Goal: Complete application form: Complete application form

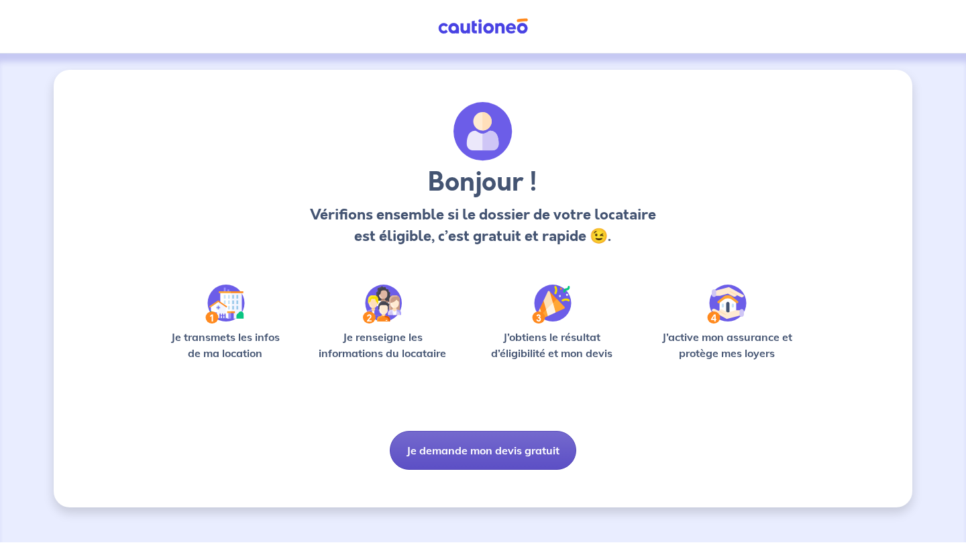
click at [500, 453] on button "Je demande mon devis gratuit" at bounding box center [483, 450] width 186 height 39
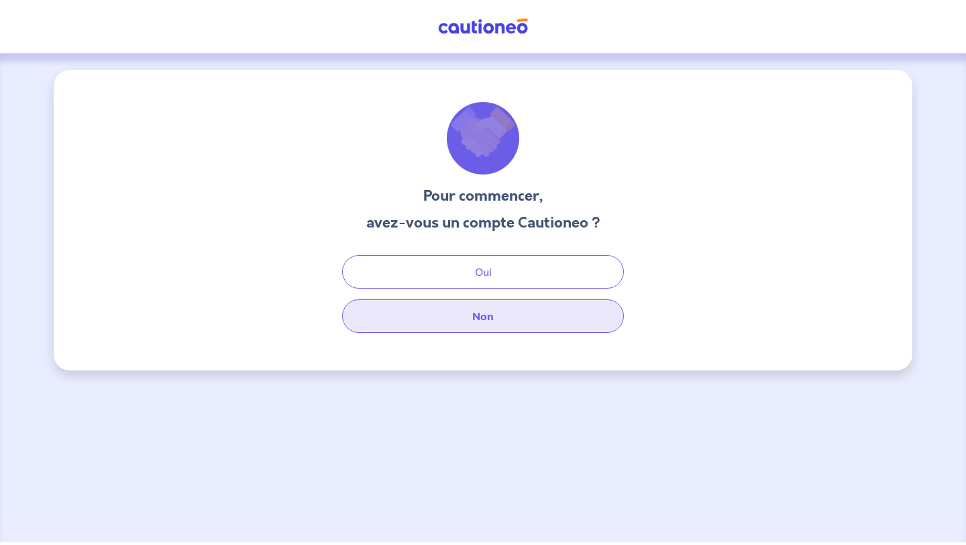
click at [501, 327] on button "Non" at bounding box center [483, 316] width 282 height 34
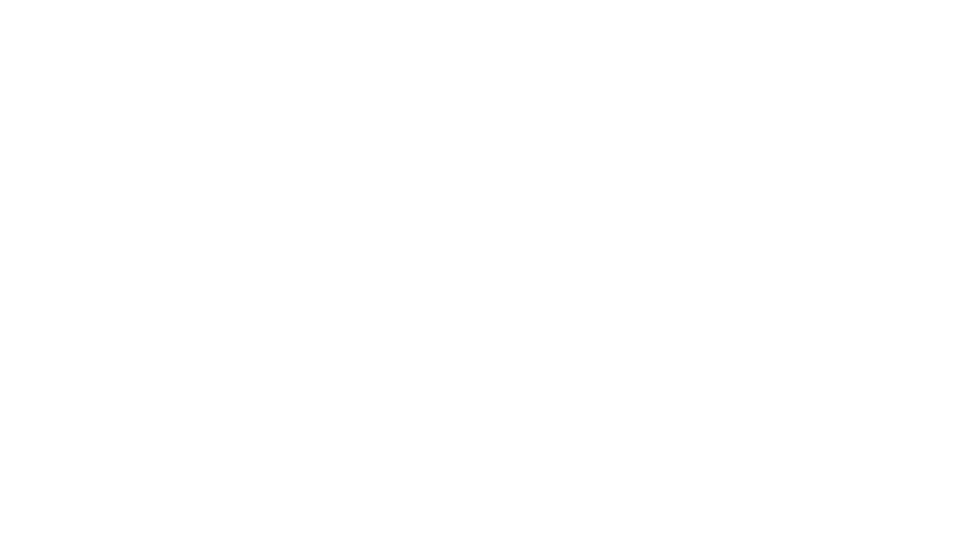
select select "FR"
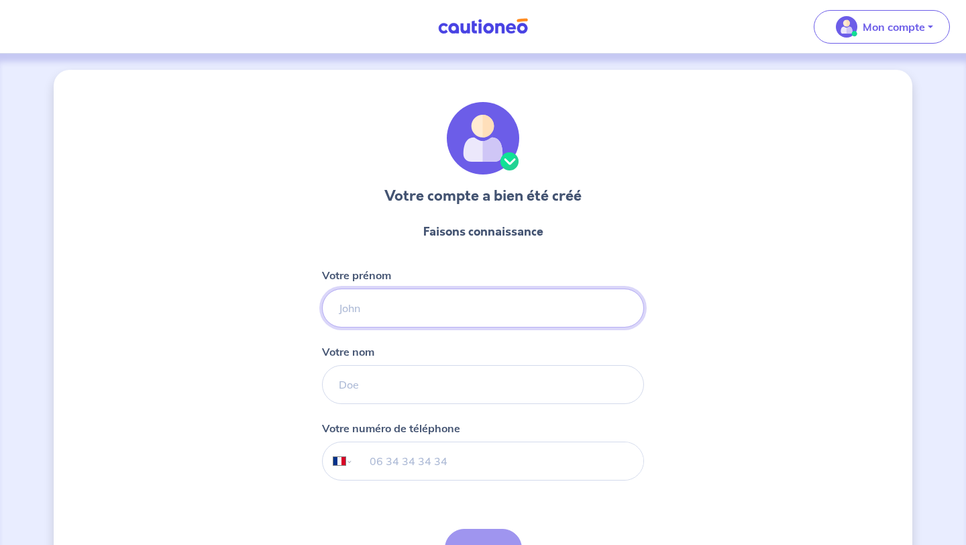
click at [449, 310] on input "Votre prénom" at bounding box center [483, 307] width 322 height 39
type input "[PERSON_NAME]"
click at [423, 394] on input "Votre nom" at bounding box center [483, 384] width 322 height 39
type input "Cazenave"
click at [416, 461] on input "tel" at bounding box center [498, 461] width 290 height 38
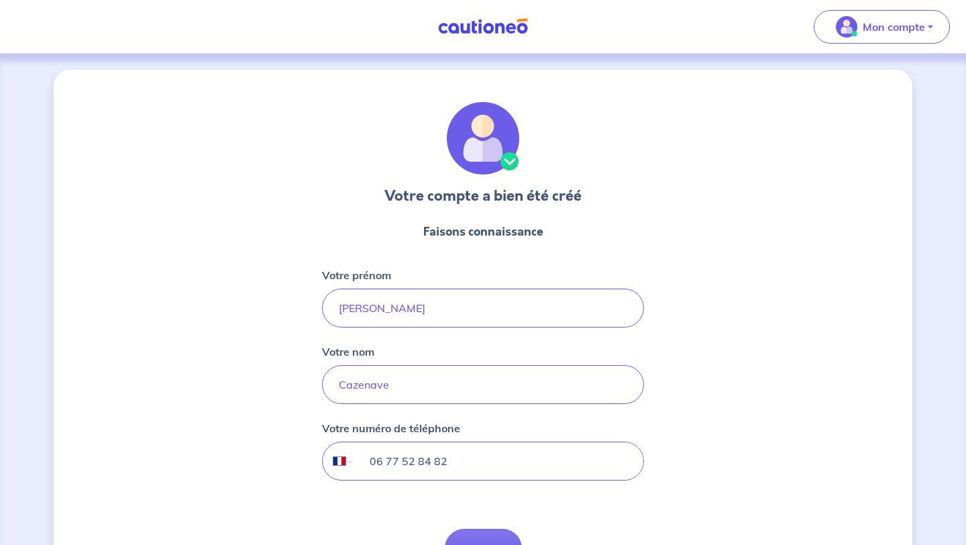
scroll to position [87, 0]
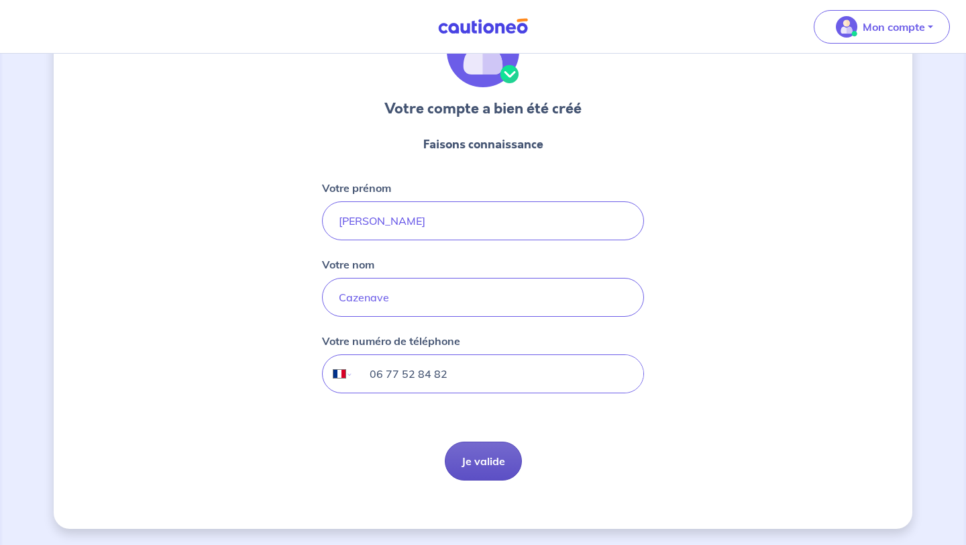
type input "06 77 52 84 82"
click at [498, 459] on button "Je valide" at bounding box center [483, 460] width 77 height 39
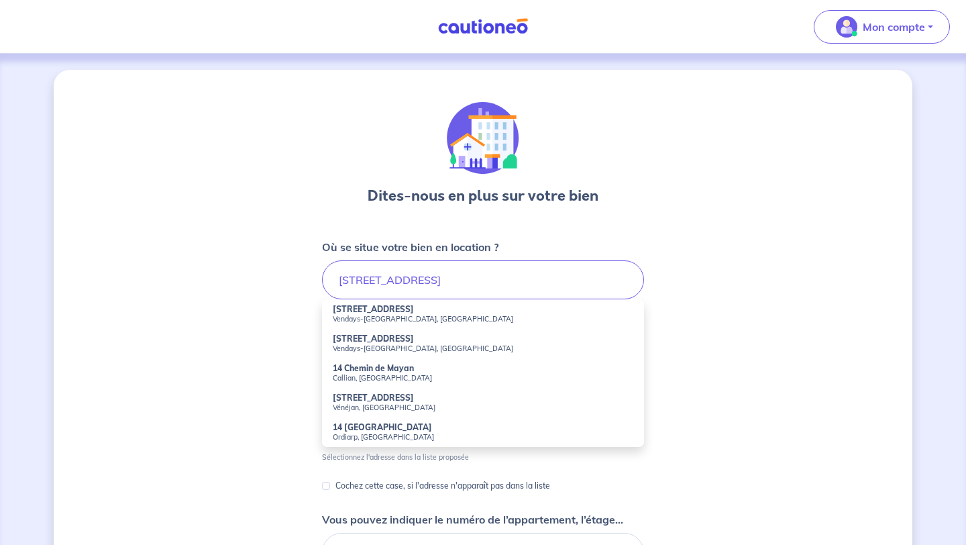
click at [388, 311] on strong "[STREET_ADDRESS]" at bounding box center [373, 309] width 81 height 10
type input "[STREET_ADDRESS]"
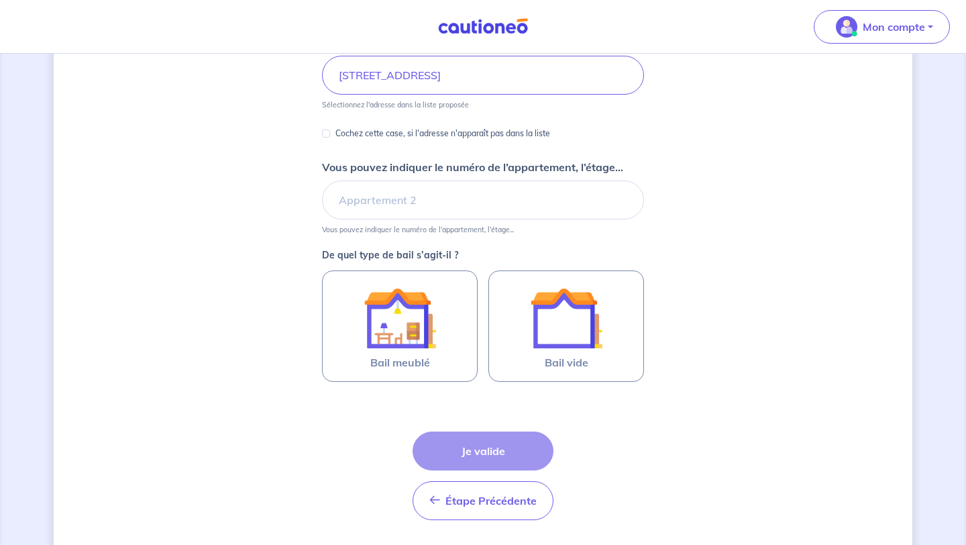
scroll to position [205, 0]
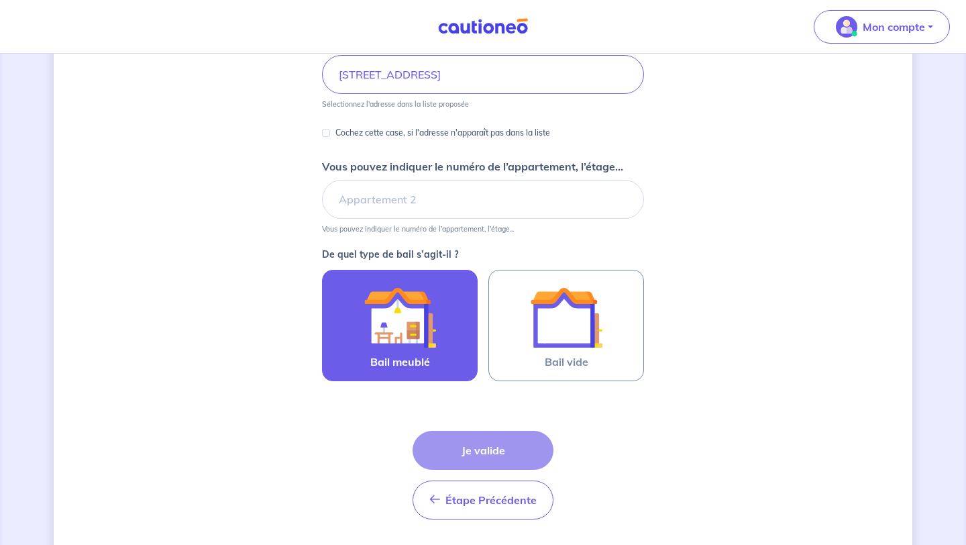
click at [384, 327] on img at bounding box center [399, 317] width 72 height 72
click at [0, 0] on input "Bail meublé" at bounding box center [0, 0] width 0 height 0
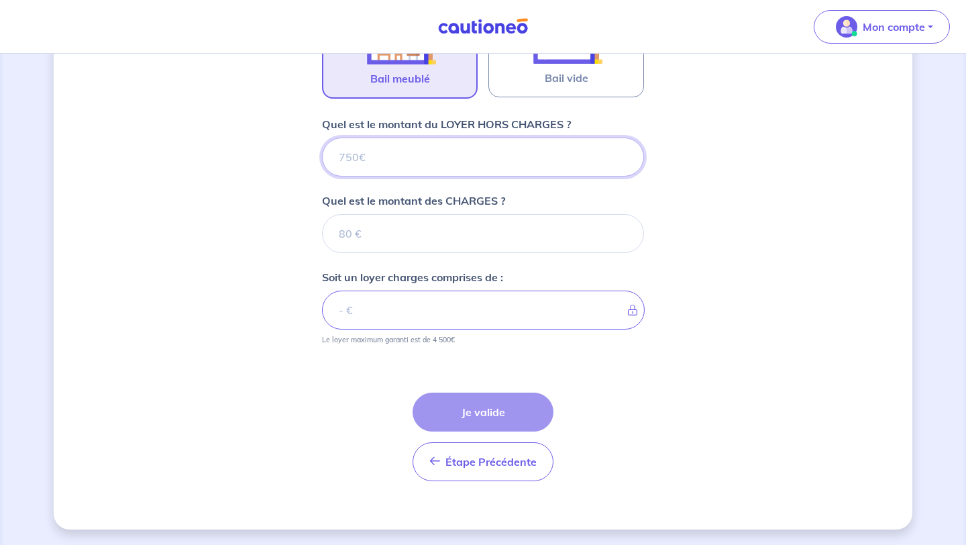
scroll to position [490, 0]
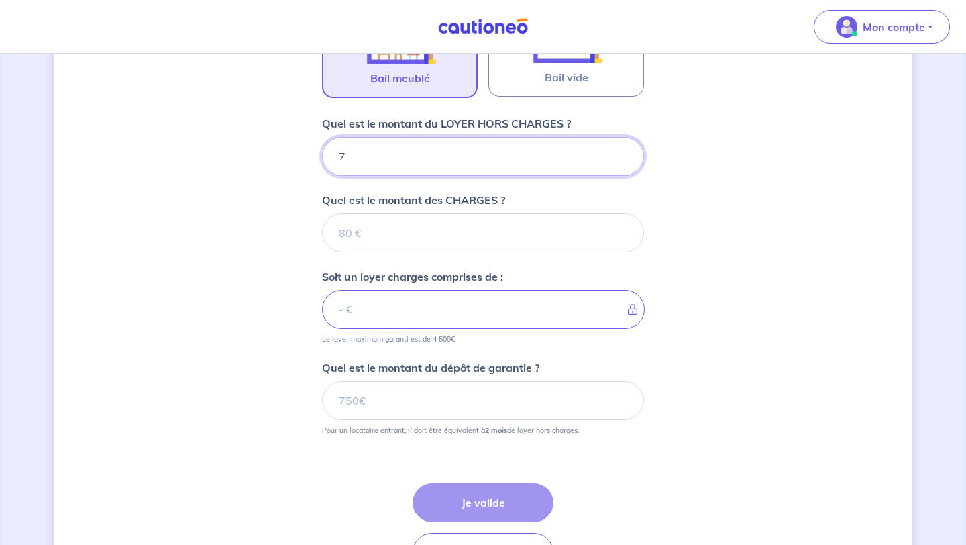
type input "78"
type input "780"
click at [486, 238] on input "Quel est le montant des CHARGES ?" at bounding box center [483, 232] width 322 height 39
type input "6"
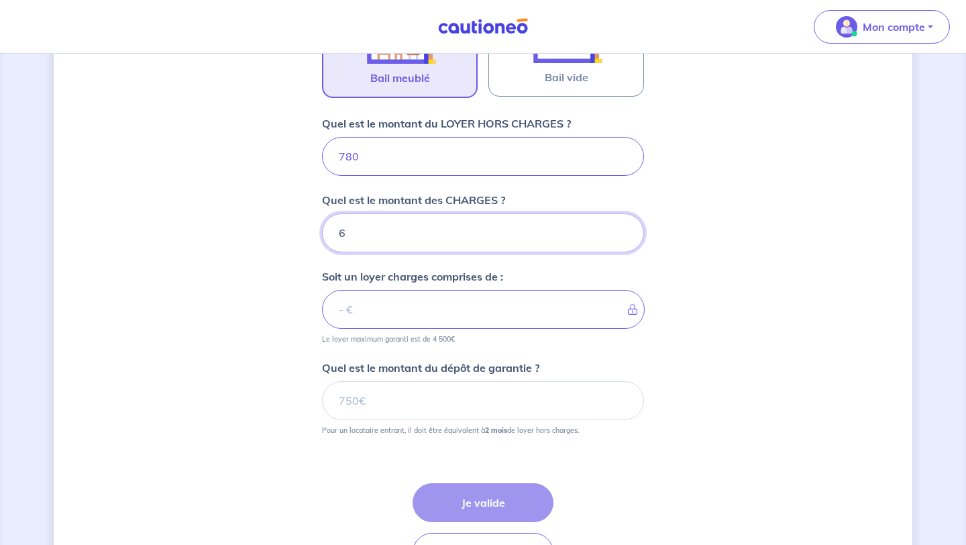
type input "786"
type input "60"
type input "840"
type input "60"
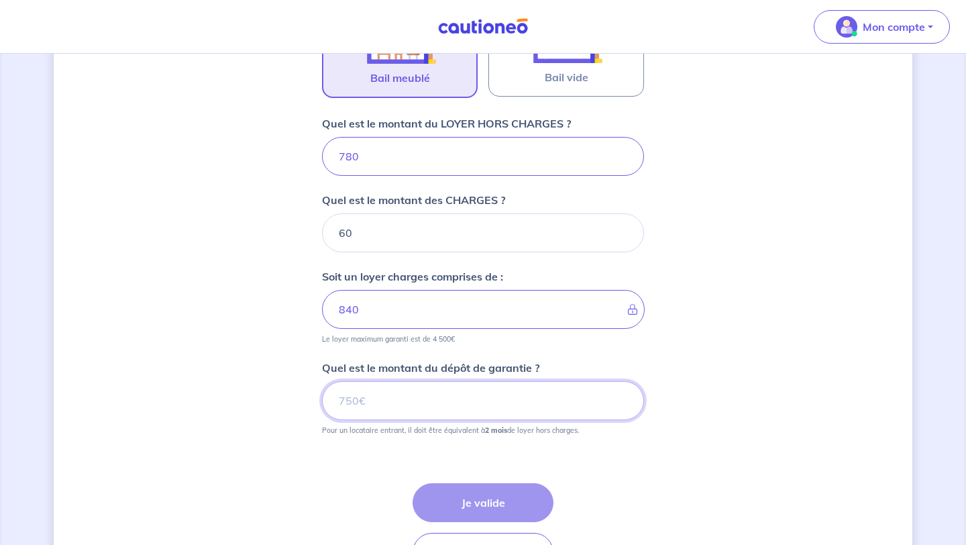
click at [426, 411] on input "Quel est le montant du dépôt de garantie ?" at bounding box center [483, 400] width 322 height 39
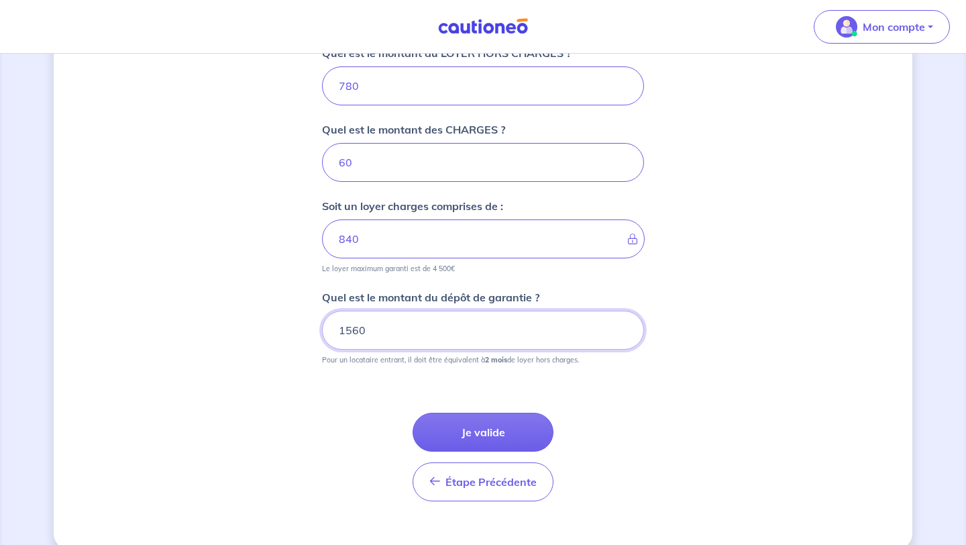
scroll to position [567, 0]
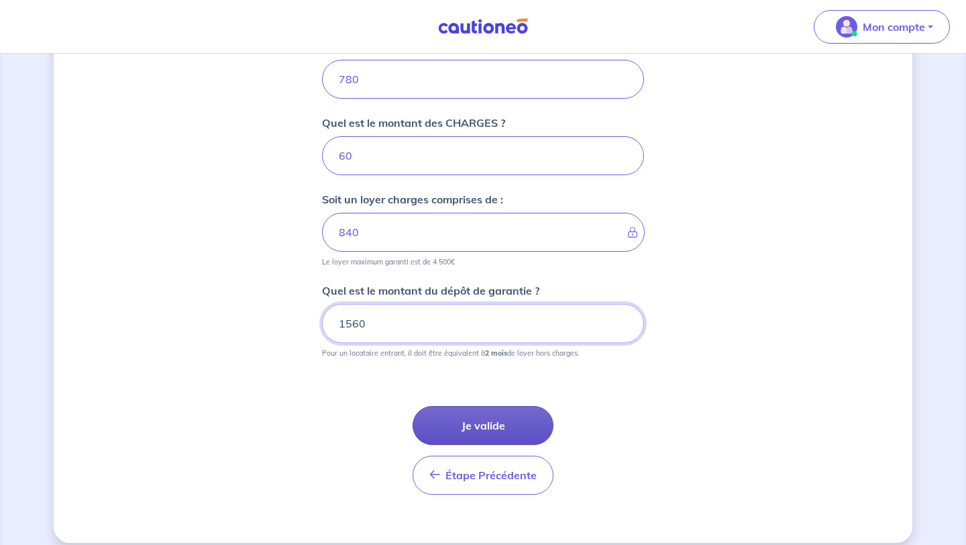
type input "1560"
click at [483, 419] on button "Je valide" at bounding box center [482, 425] width 141 height 39
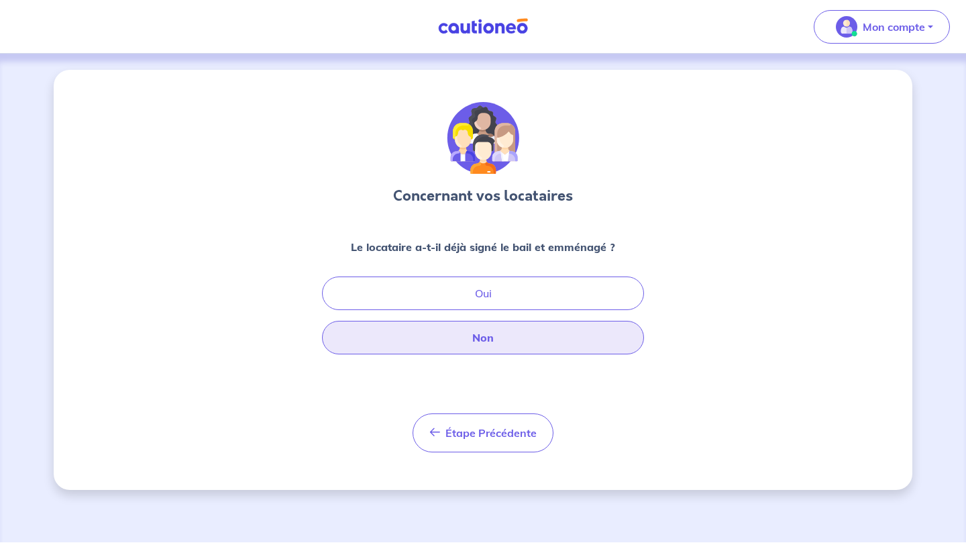
click at [527, 341] on button "Non" at bounding box center [483, 338] width 322 height 34
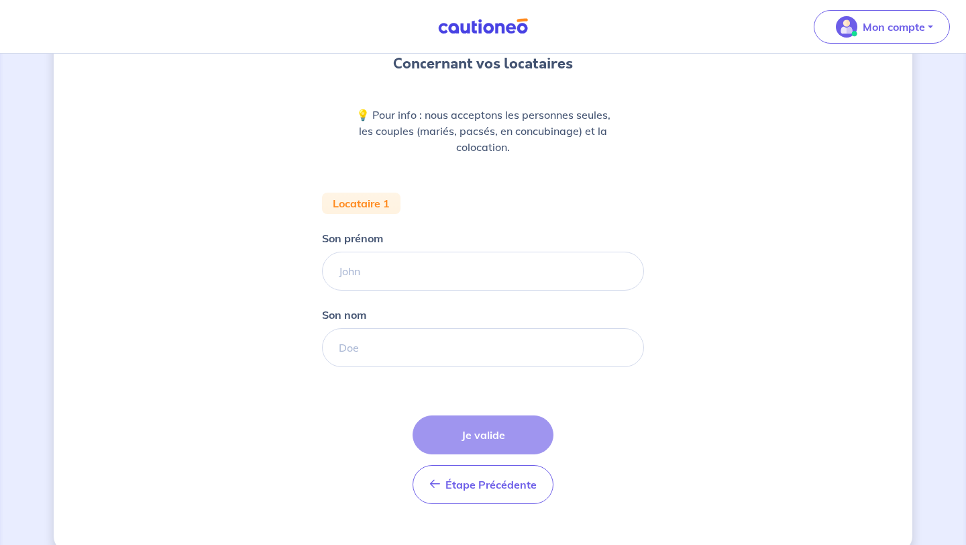
scroll to position [156, 0]
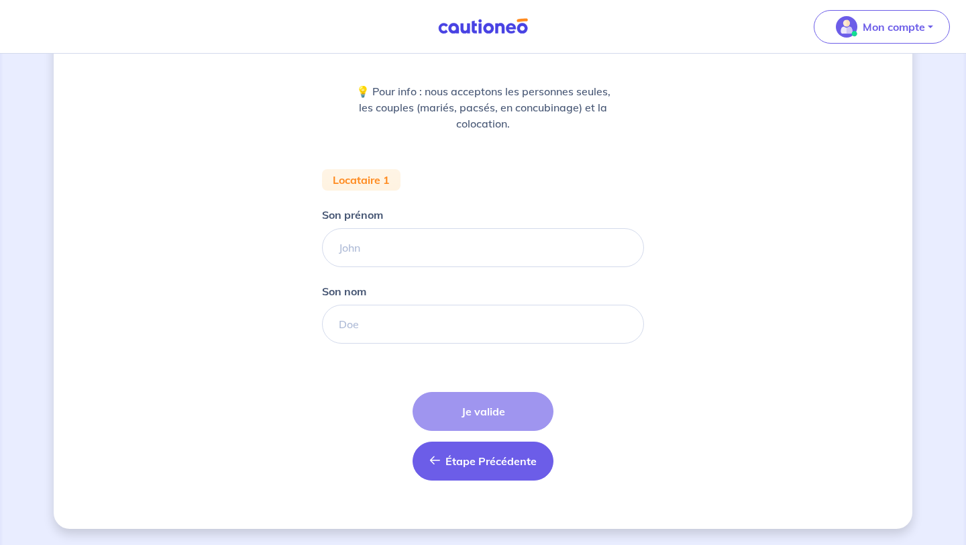
click at [481, 467] on span "Étape Précédente" at bounding box center [490, 460] width 91 height 13
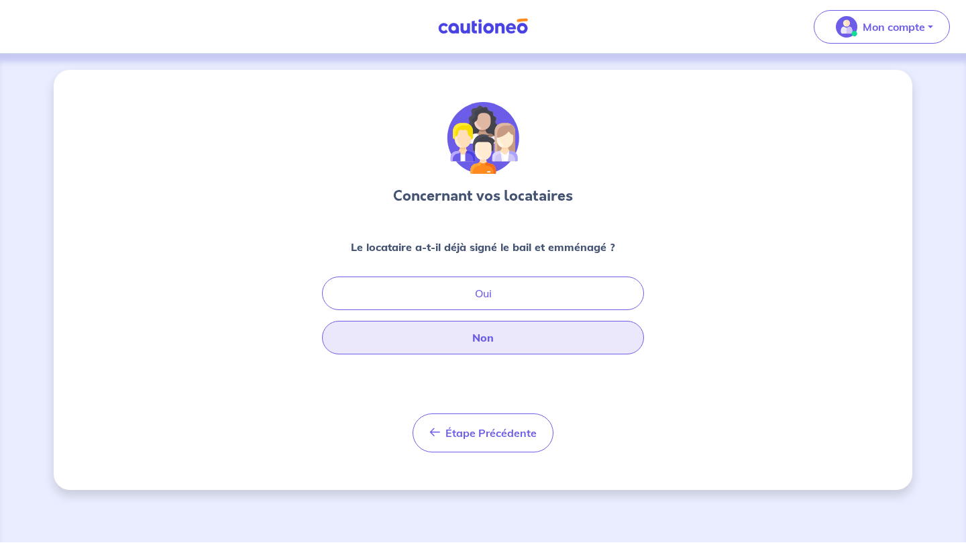
click at [440, 347] on button "Non" at bounding box center [483, 338] width 322 height 34
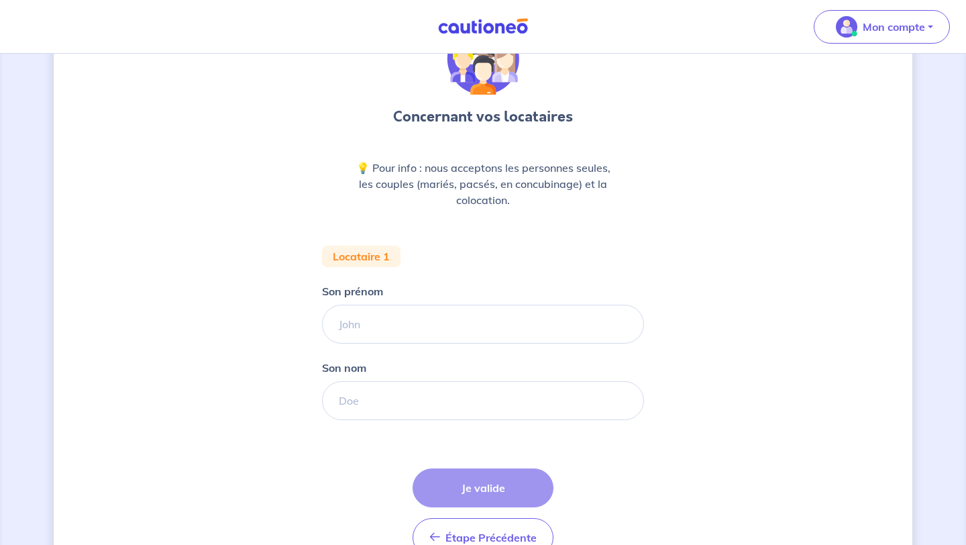
scroll to position [156, 0]
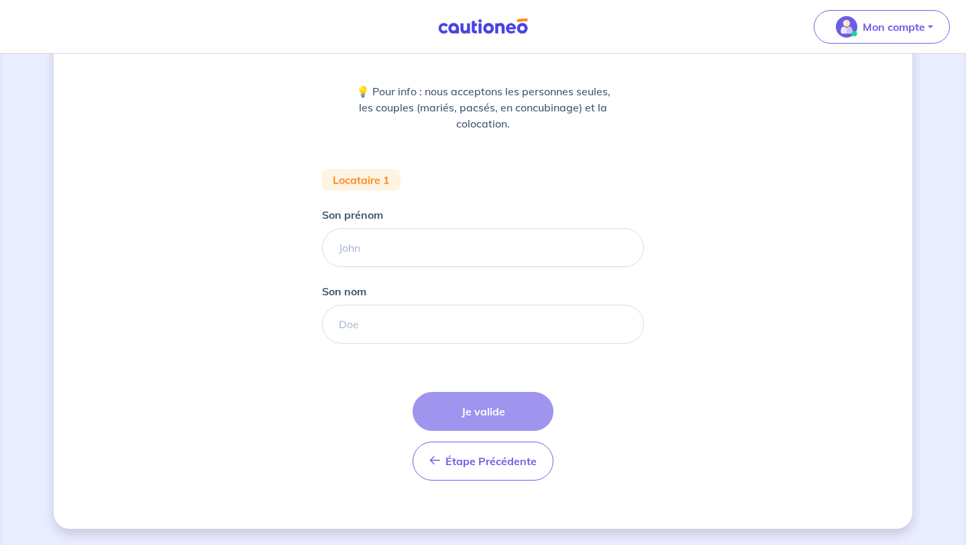
click at [494, 411] on div "Étape Précédente Précédent Je valide Je valide" at bounding box center [482, 436] width 141 height 89
click at [415, 242] on input "Son prénom" at bounding box center [483, 247] width 322 height 39
click at [391, 331] on input "Son nom" at bounding box center [483, 323] width 322 height 39
click at [452, 408] on div "Étape Précédente Précédent Je valide Je valide" at bounding box center [482, 436] width 141 height 89
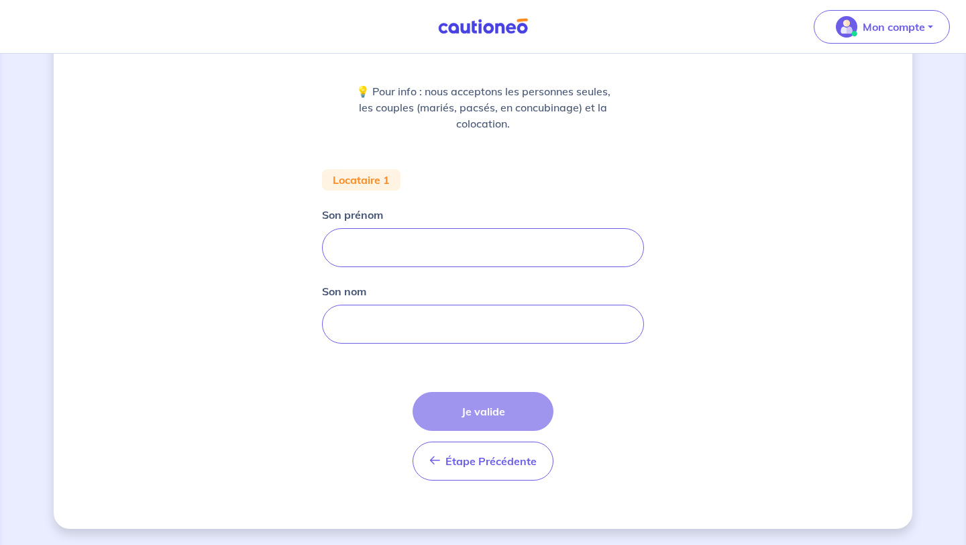
click at [452, 408] on div "Étape Précédente Précédent Je valide Je valide" at bounding box center [482, 436] width 141 height 89
click at [510, 478] on button "Étape Précédente Précédent" at bounding box center [482, 460] width 141 height 39
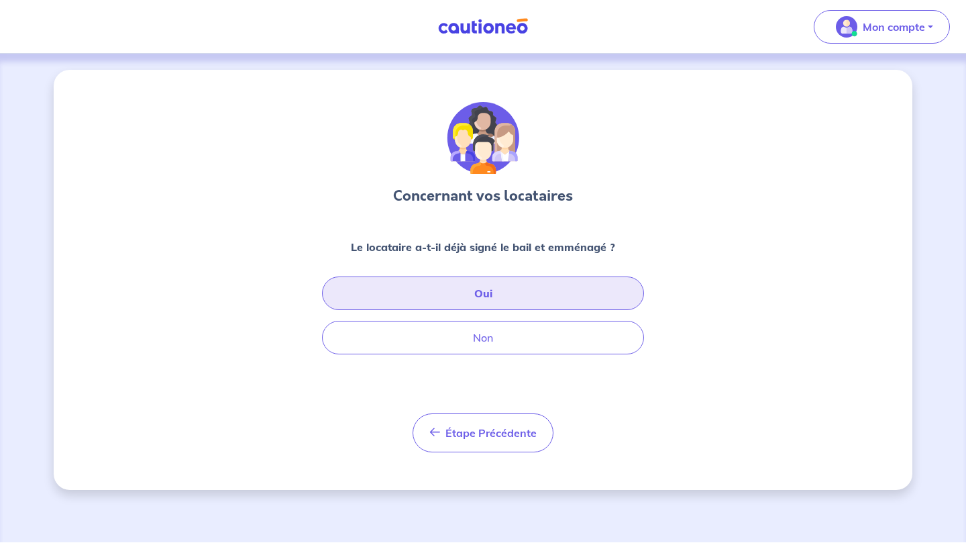
click at [497, 293] on button "Oui" at bounding box center [483, 293] width 322 height 34
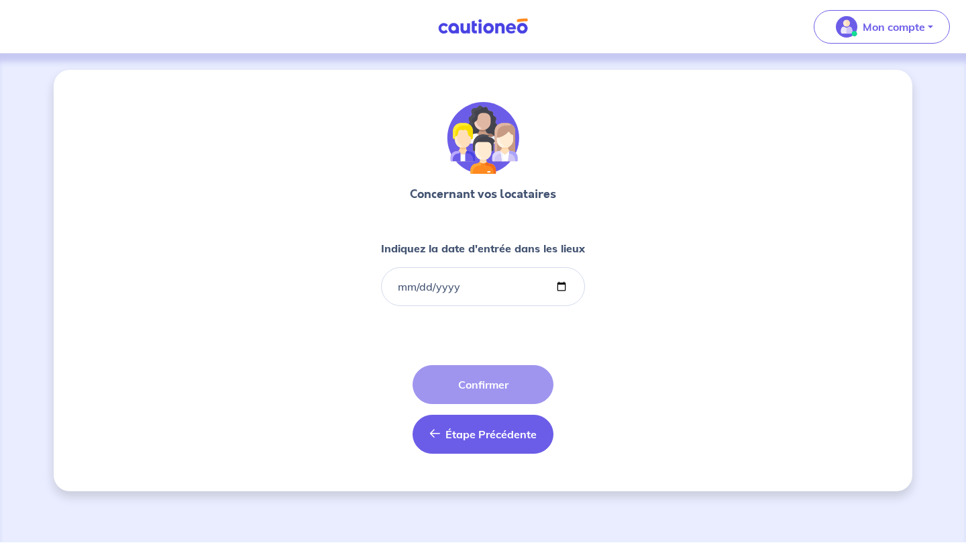
click at [450, 443] on button "Étape Précédente Précédent" at bounding box center [482, 433] width 141 height 39
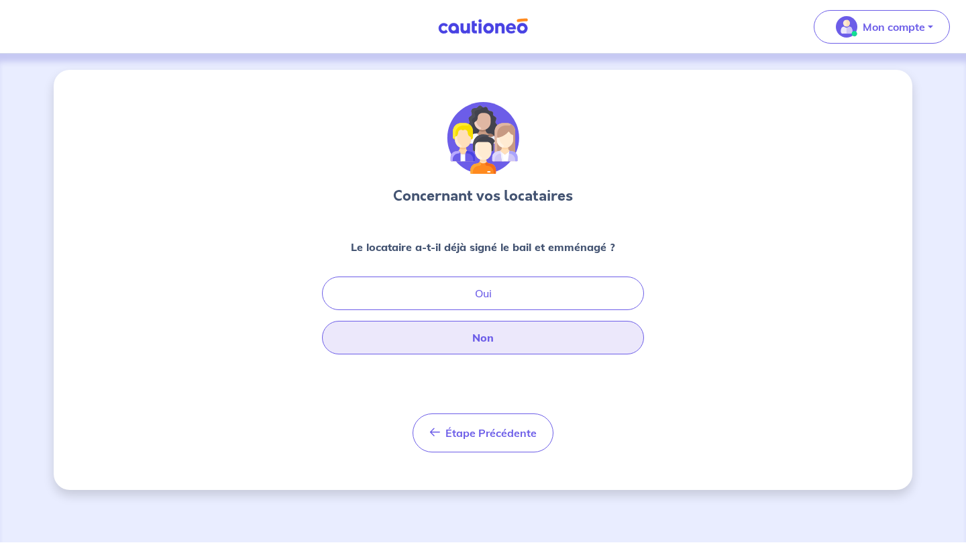
click at [536, 342] on button "Non" at bounding box center [483, 338] width 322 height 34
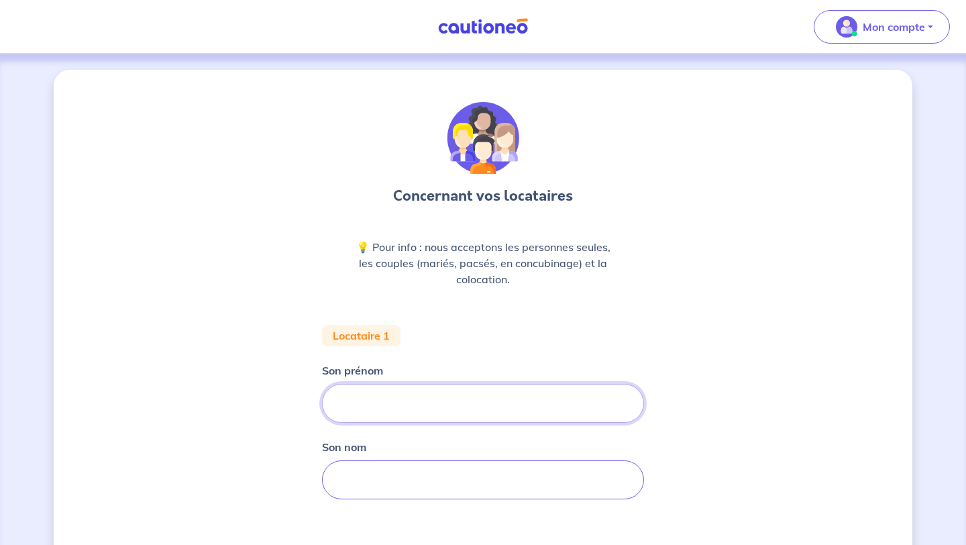
click at [449, 404] on input "Son prénom" at bounding box center [483, 403] width 322 height 39
type input "bkv"
click at [407, 483] on input "Son nom" at bounding box center [483, 479] width 322 height 39
type input "kbj"
drag, startPoint x: 381, startPoint y: 398, endPoint x: 301, endPoint y: 398, distance: 79.8
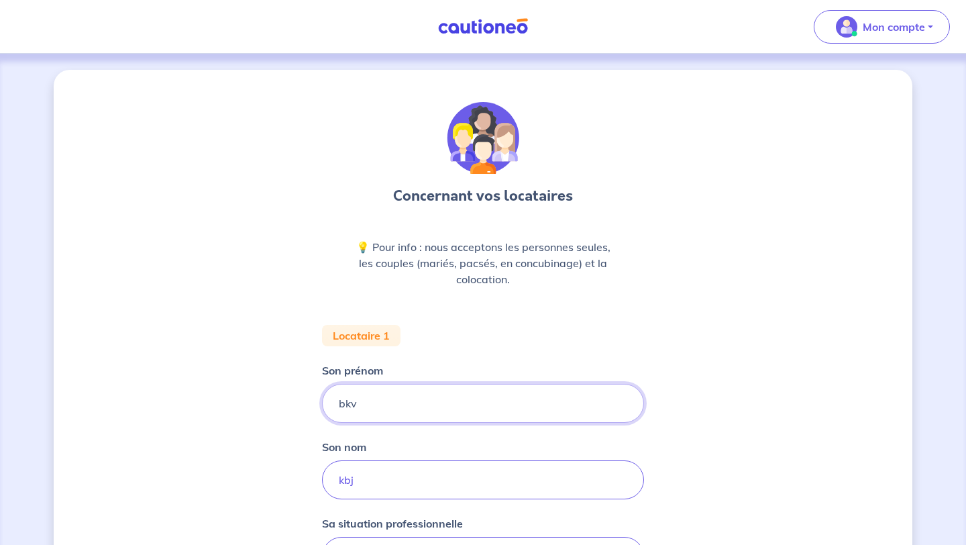
click at [301, 398] on div "Concernant vos locataires 💡 Pour info : nous acceptons les personnes seules, le…" at bounding box center [483, 493] width 858 height 847
drag, startPoint x: 357, startPoint y: 475, endPoint x: 301, endPoint y: 475, distance: 55.7
click at [301, 475] on div "Concernant vos locataires 💡 Pour info : nous acceptons les personnes seules, le…" at bounding box center [483, 493] width 858 height 847
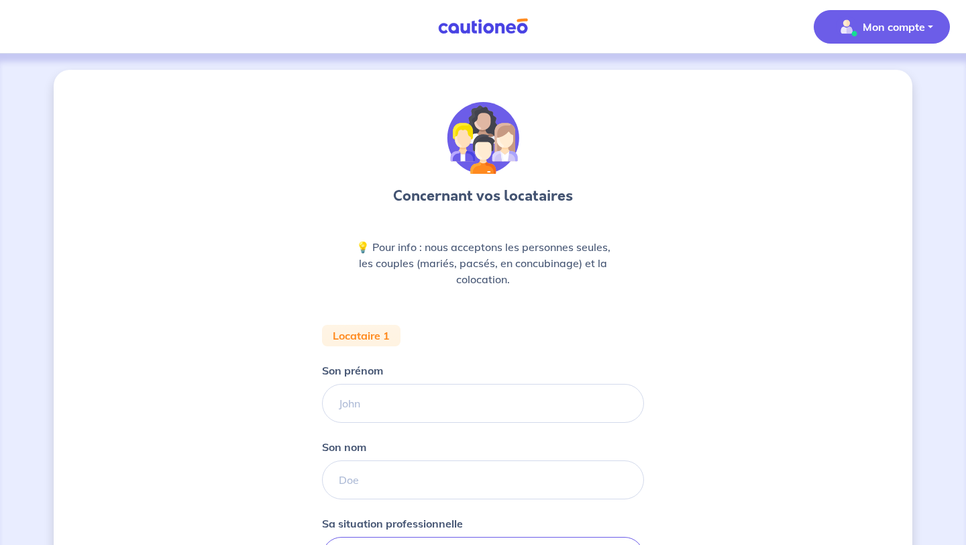
click at [913, 23] on p "Mon compte" at bounding box center [893, 27] width 62 height 16
click at [667, 157] on div "Concernant vos locataires 💡 Pour info : nous acceptons les personnes seules, le…" at bounding box center [483, 493] width 858 height 847
click at [483, 26] on img at bounding box center [483, 26] width 101 height 17
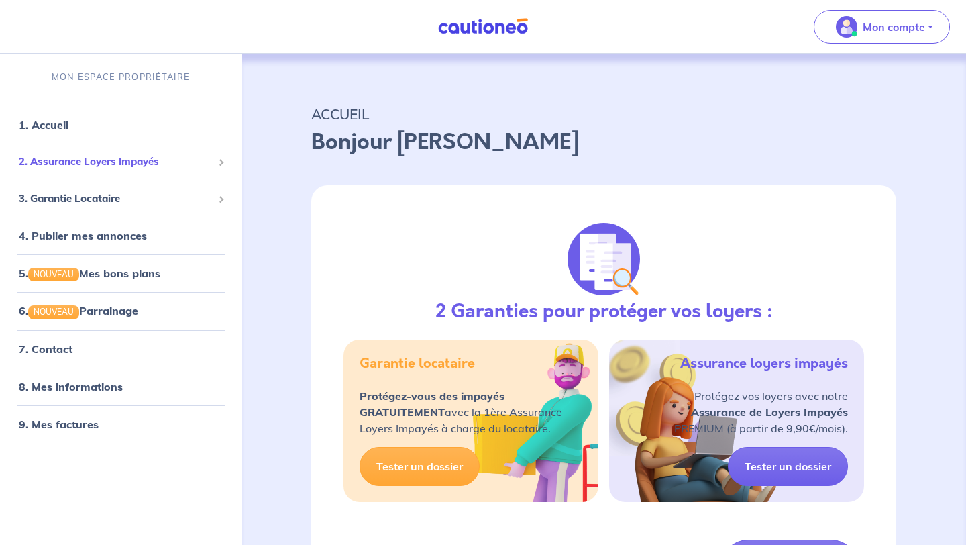
click at [218, 167] on span at bounding box center [220, 161] width 5 height 15
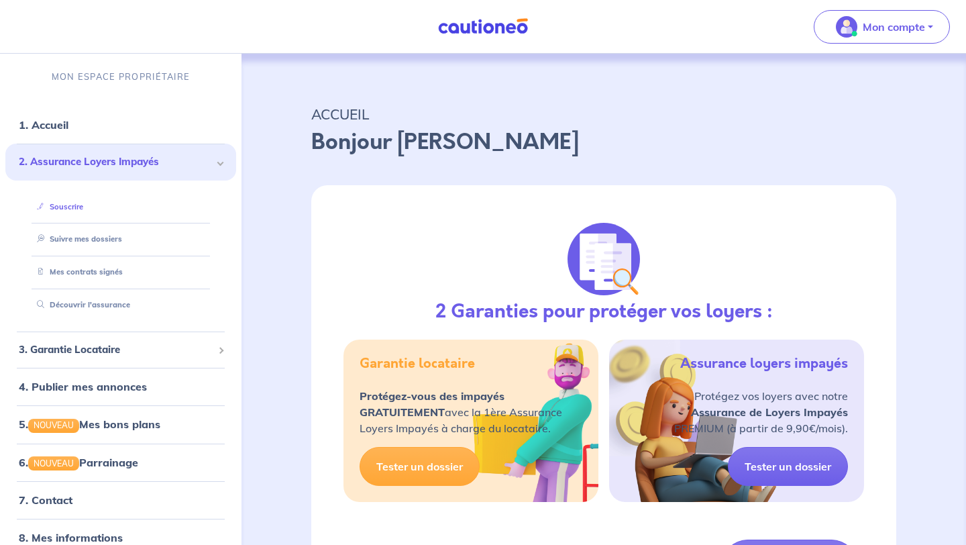
click at [72, 203] on link "Souscrire" at bounding box center [58, 206] width 52 height 9
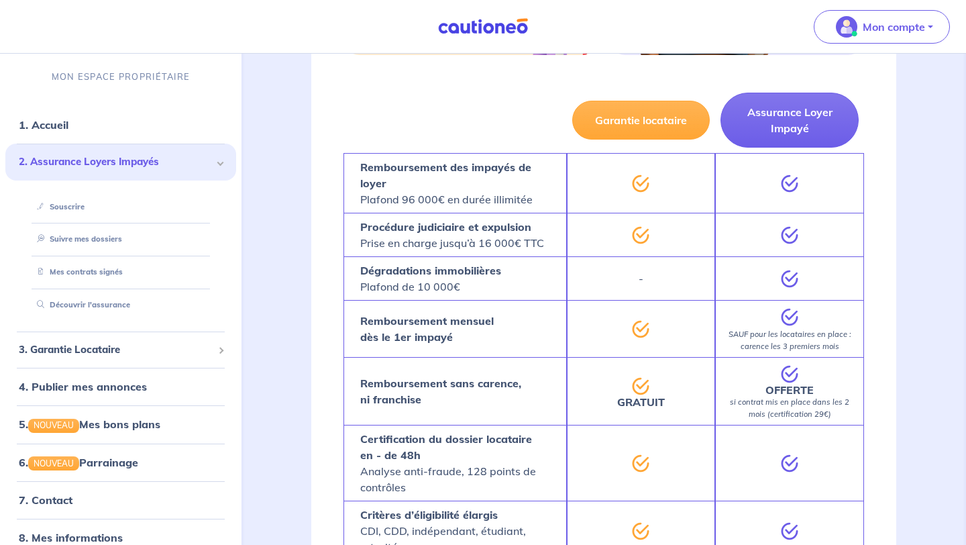
scroll to position [448, 0]
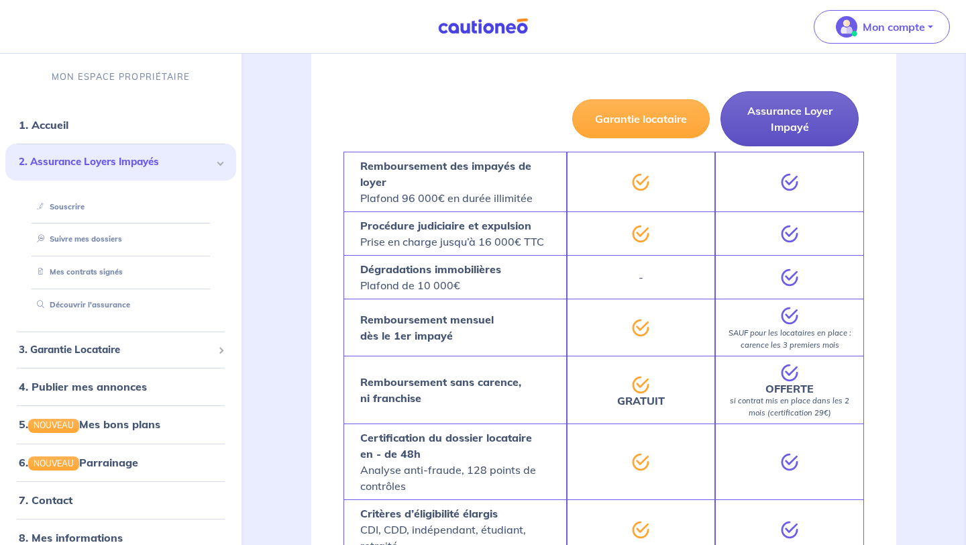
click at [793, 123] on button "Assurance Loyer Impayé" at bounding box center [789, 118] width 138 height 55
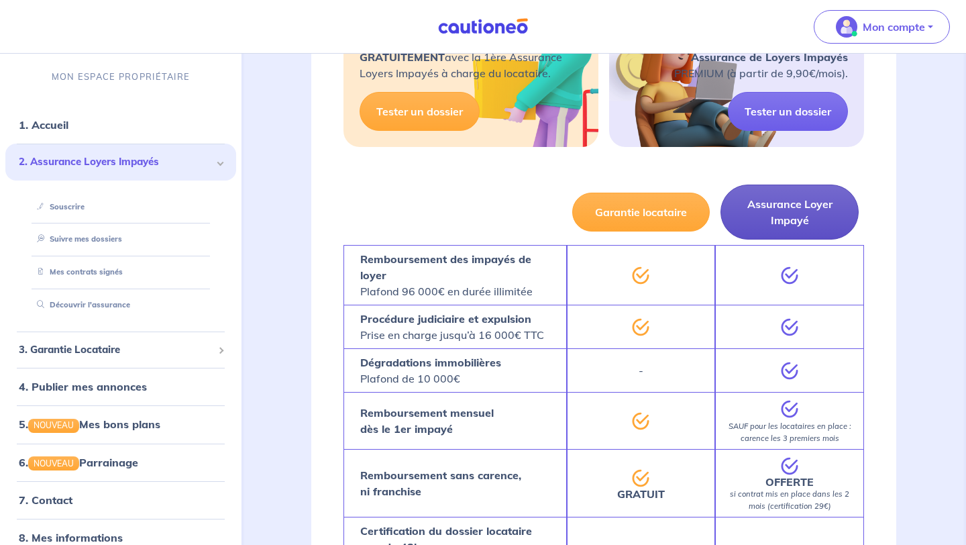
scroll to position [349, 0]
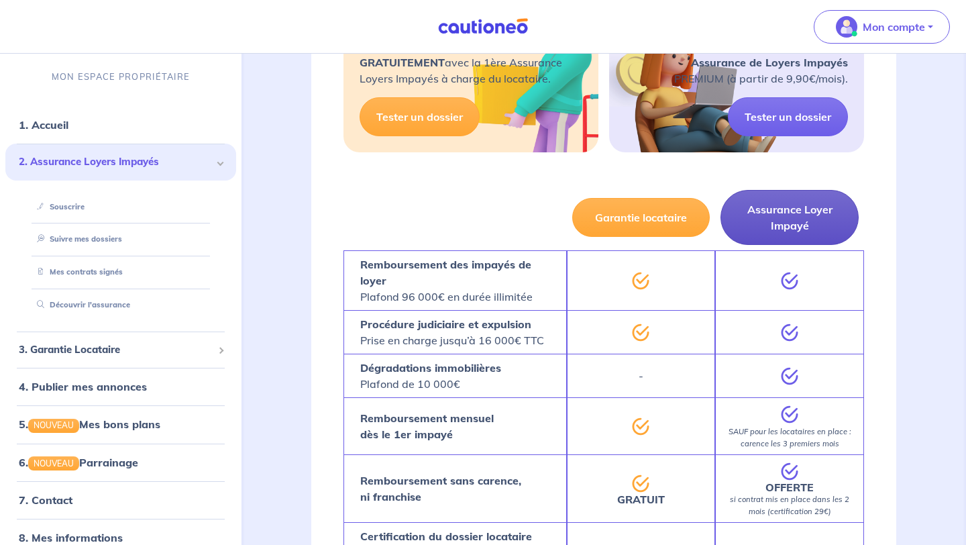
click at [793, 123] on link "Tester un dossier" at bounding box center [788, 116] width 120 height 39
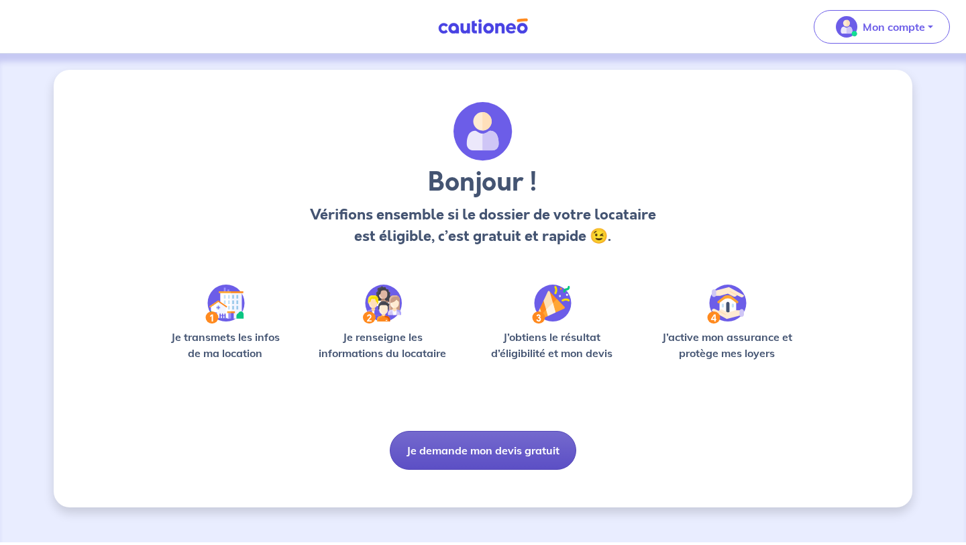
click at [524, 443] on button "Je demande mon devis gratuit" at bounding box center [483, 450] width 186 height 39
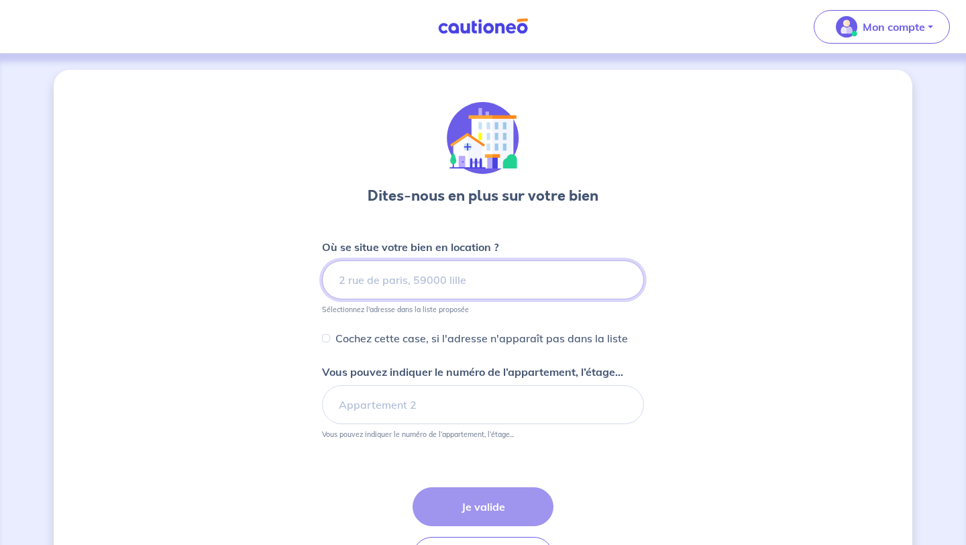
scroll to position [95, 0]
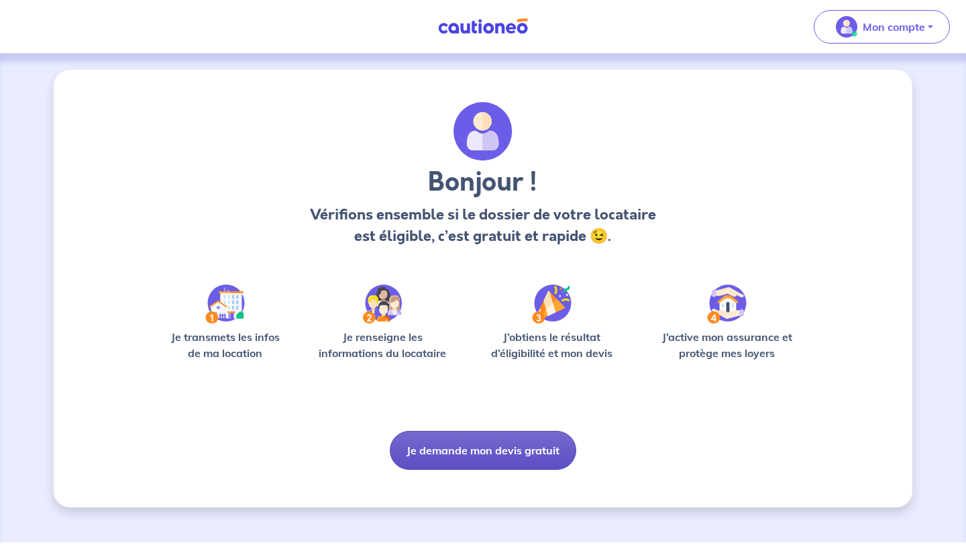
click at [416, 448] on button "Je demande mon devis gratuit" at bounding box center [483, 450] width 186 height 39
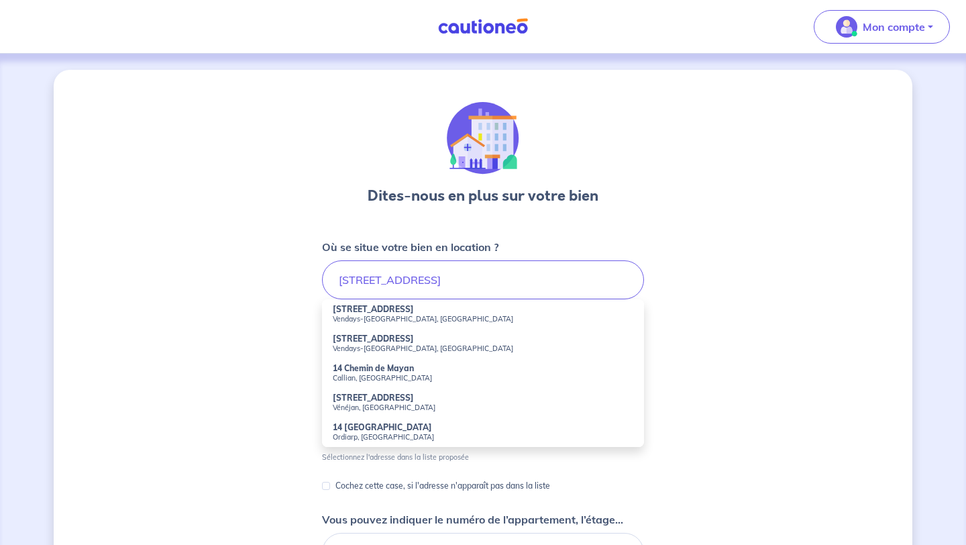
click at [363, 307] on strong "[STREET_ADDRESS]" at bounding box center [373, 309] width 81 height 10
type input "[STREET_ADDRESS]"
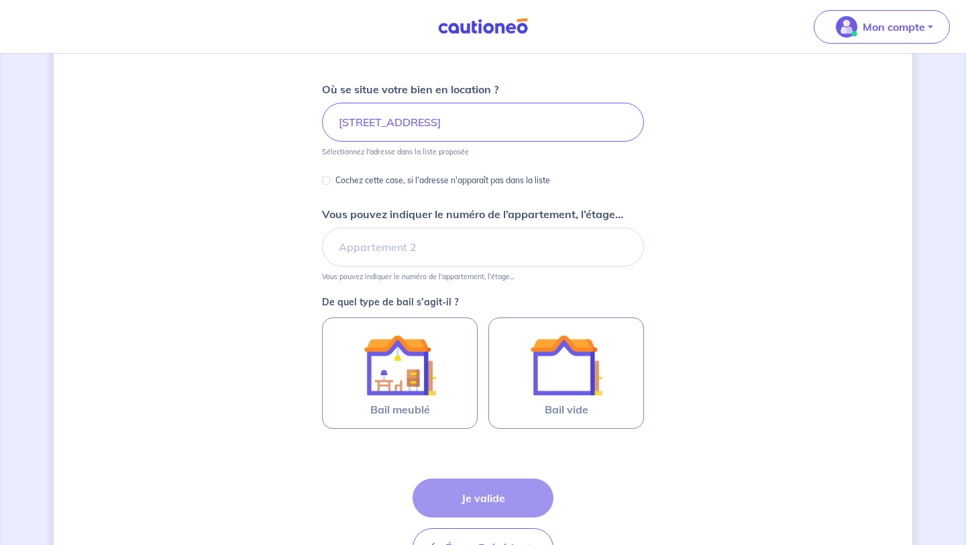
scroll to position [161, 0]
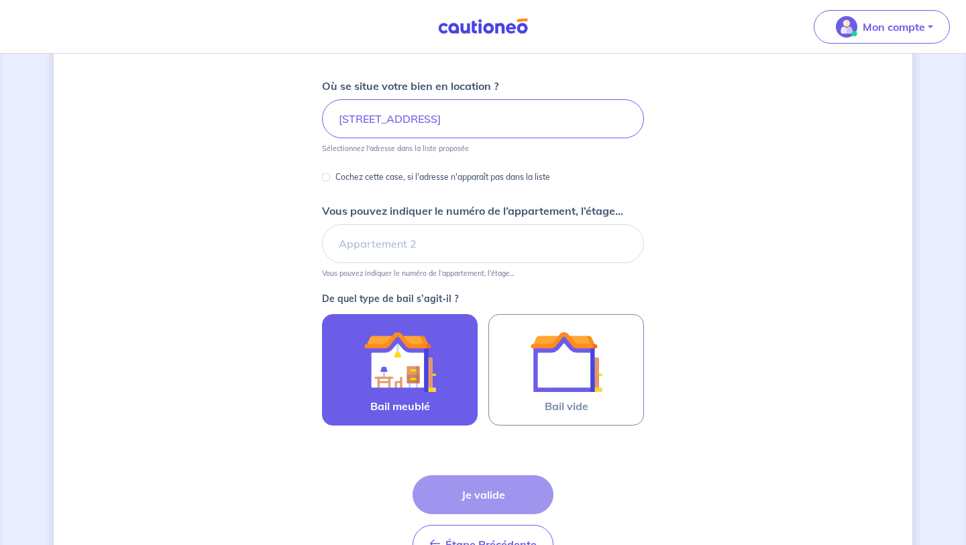
click at [400, 390] on img at bounding box center [399, 361] width 72 height 72
click at [0, 0] on input "Bail meublé" at bounding box center [0, 0] width 0 height 0
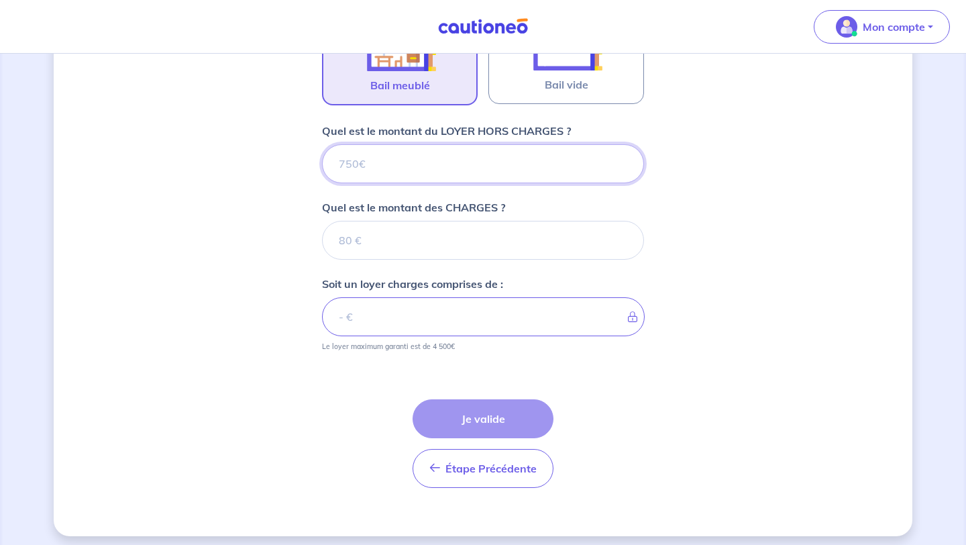
scroll to position [490, 0]
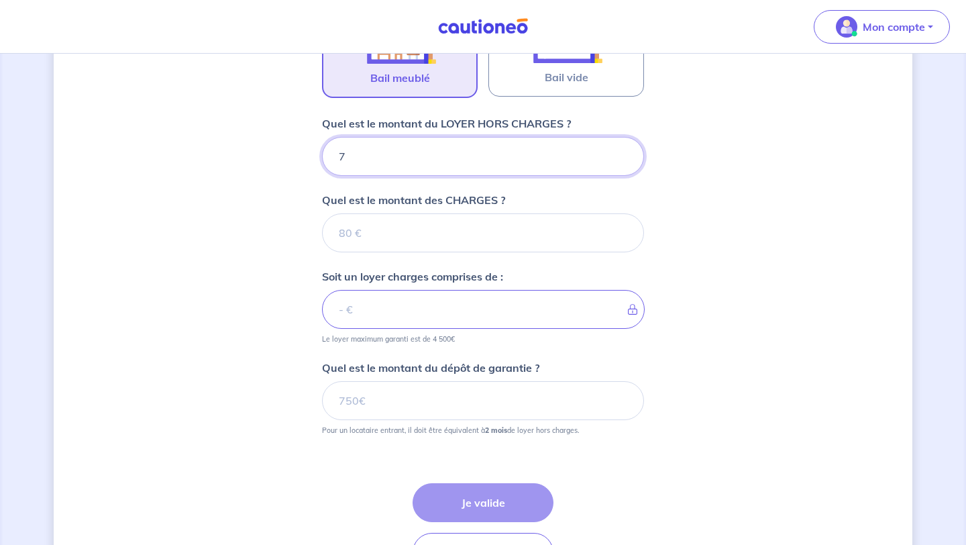
type input "78"
type input "780"
click at [376, 239] on input "Quel est le montant des CHARGES ?" at bounding box center [483, 232] width 322 height 39
type input "60"
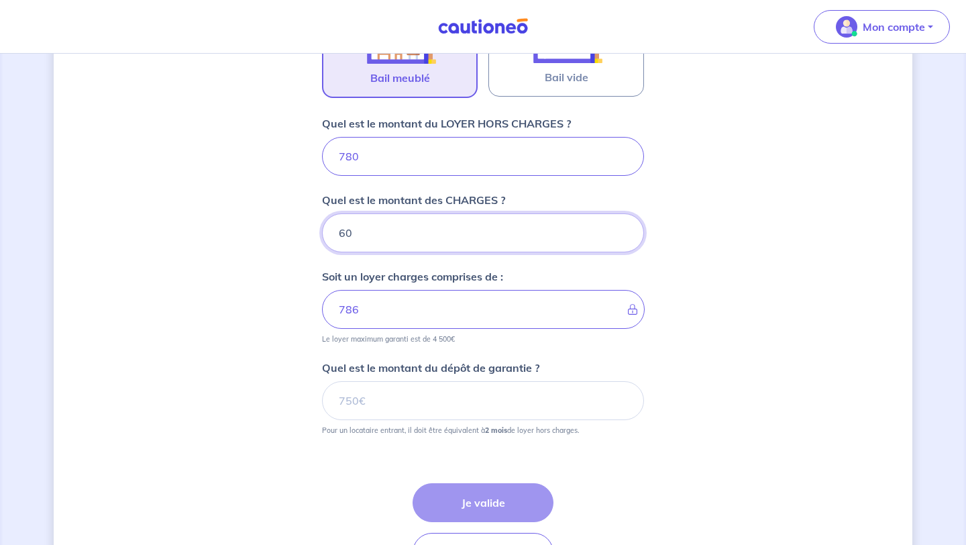
type input "840"
type input "60"
click at [414, 406] on input "Quel est le montant du dépôt de garantie ?" at bounding box center [483, 400] width 322 height 39
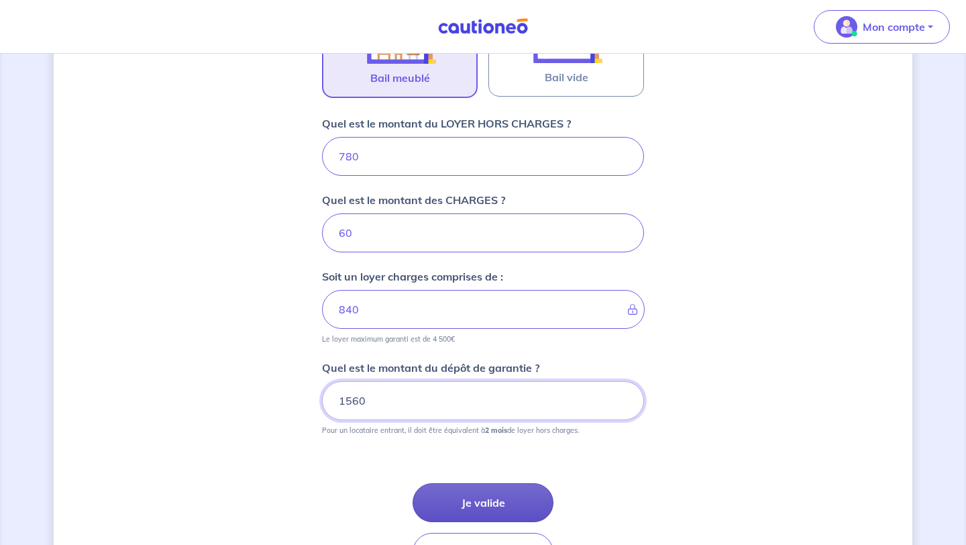
type input "1560"
click at [481, 504] on button "Je valide" at bounding box center [482, 502] width 141 height 39
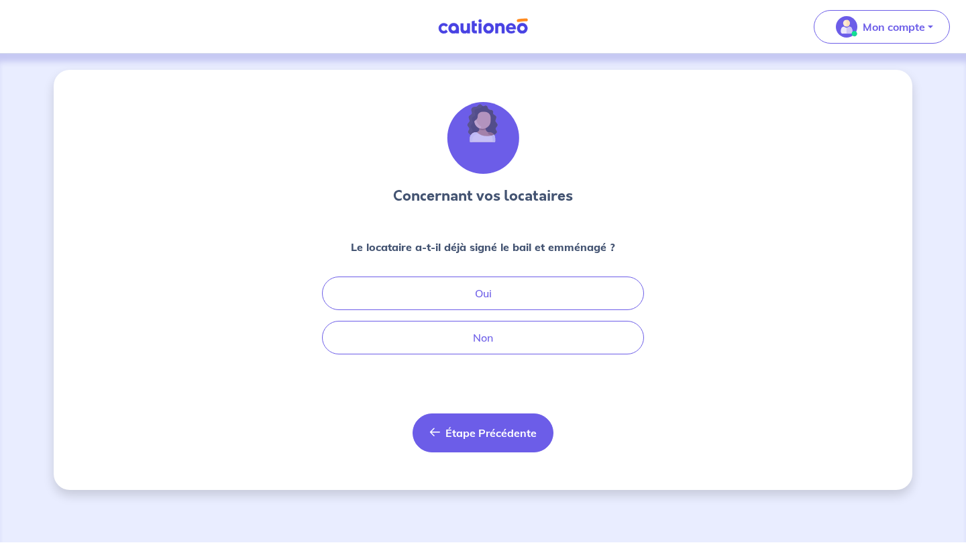
click at [507, 429] on span "Étape Précédente" at bounding box center [490, 432] width 91 height 13
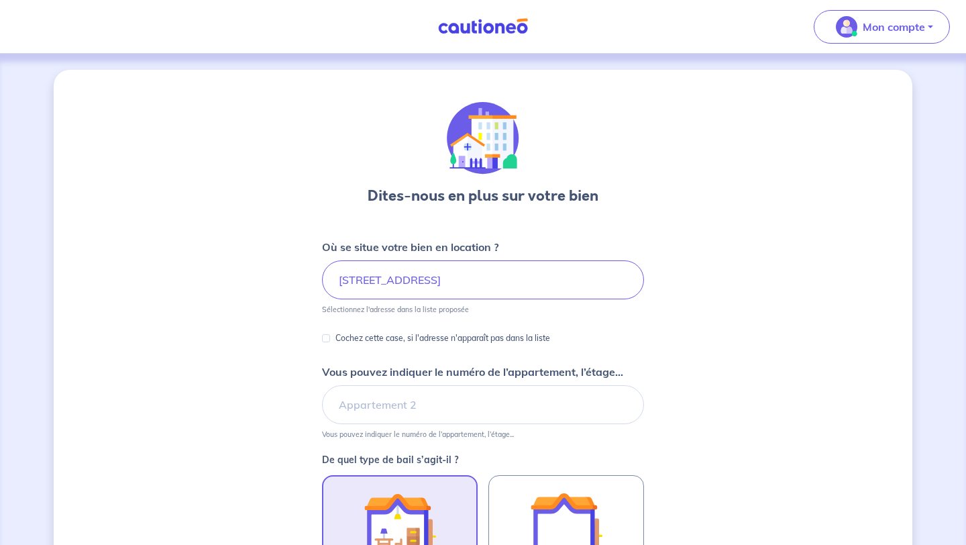
click at [524, 25] on img at bounding box center [483, 26] width 101 height 17
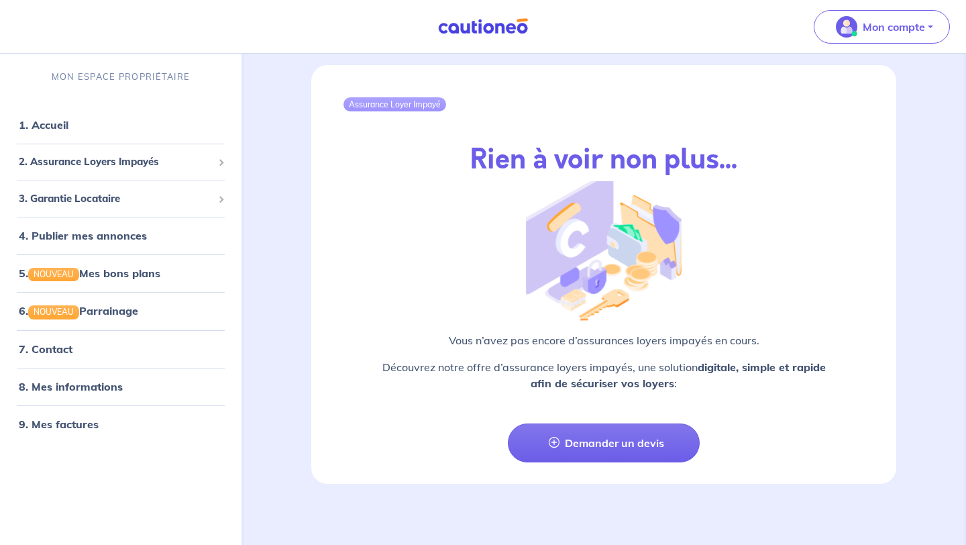
scroll to position [1564, 0]
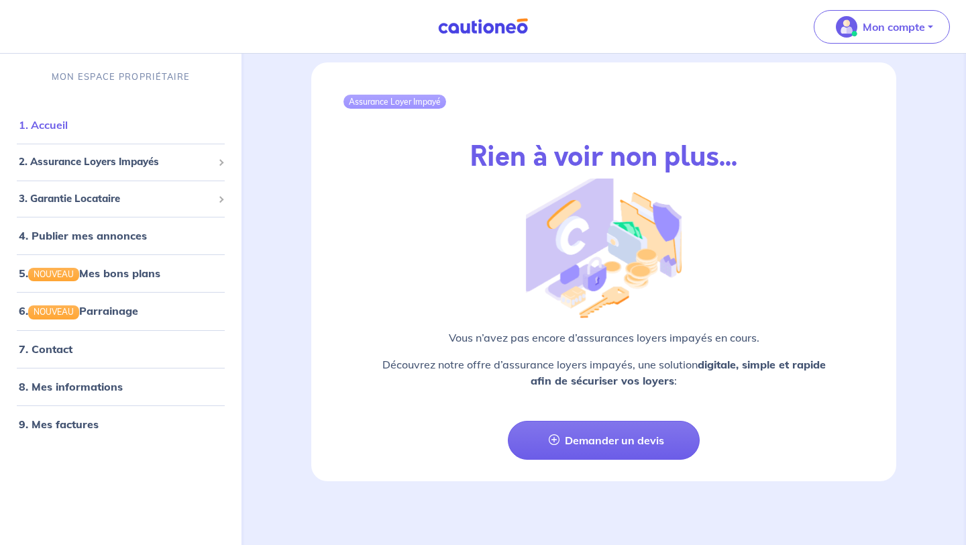
click at [68, 131] on link "1. Accueil" at bounding box center [43, 124] width 49 height 13
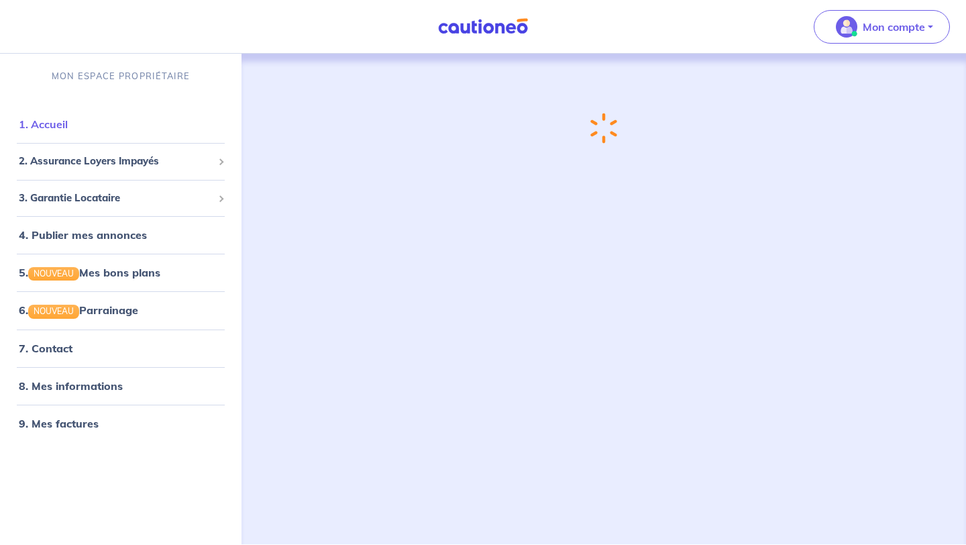
scroll to position [0, 0]
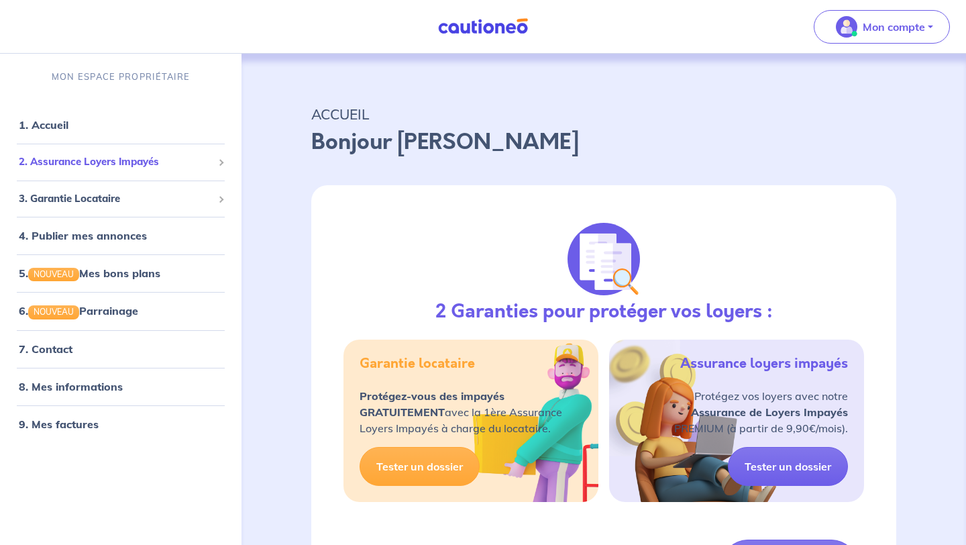
click at [217, 159] on div "2. Assurance Loyers Impayés" at bounding box center [120, 162] width 231 height 26
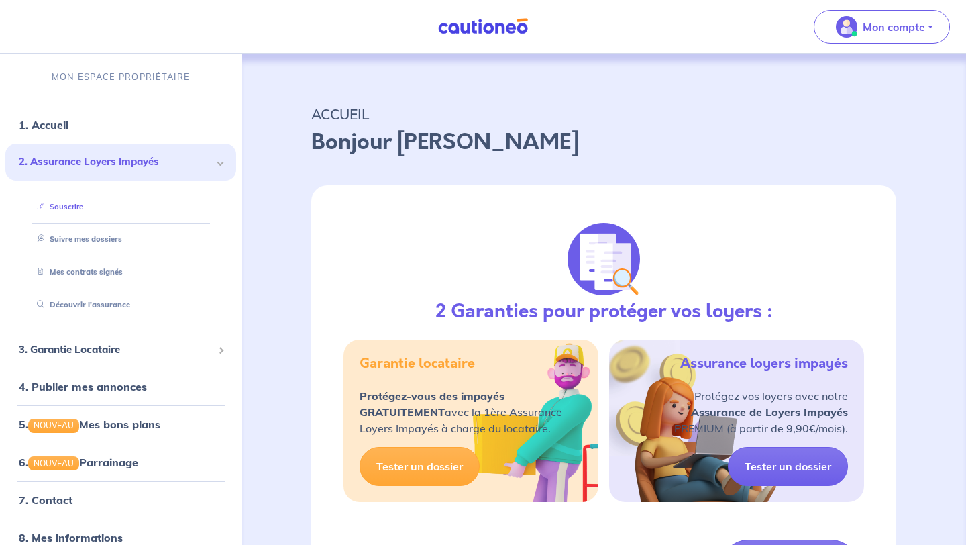
click at [72, 205] on link "Souscrire" at bounding box center [58, 206] width 52 height 9
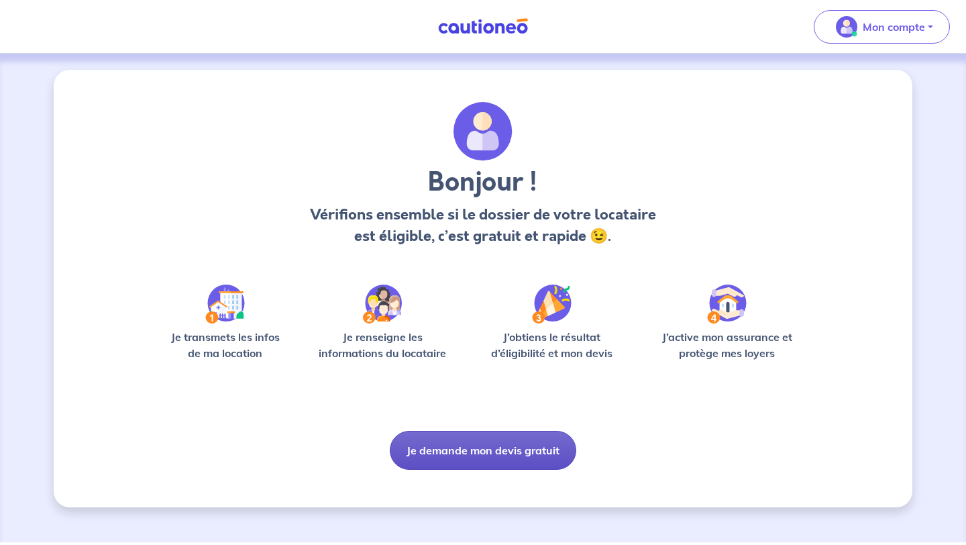
click at [496, 455] on button "Je demande mon devis gratuit" at bounding box center [483, 450] width 186 height 39
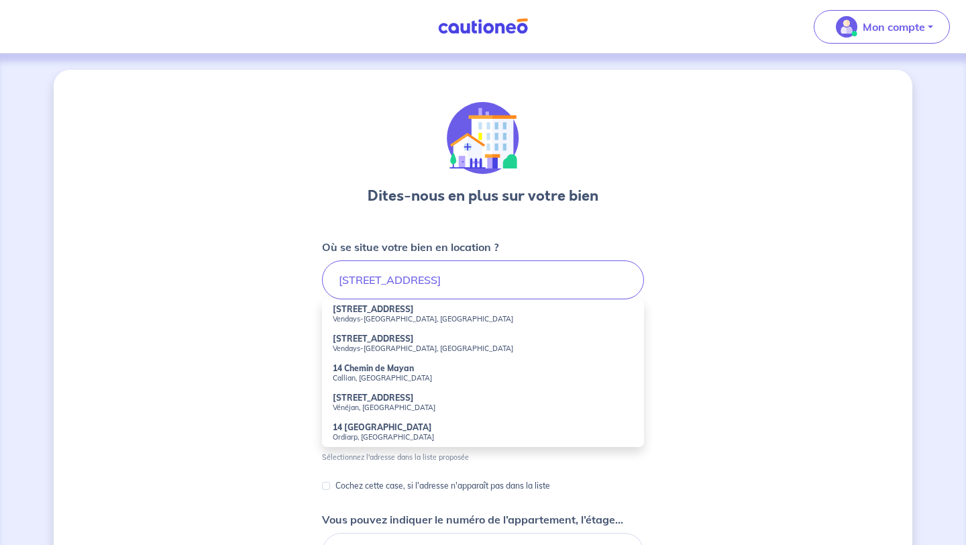
click at [388, 314] on small "Vendays-[GEOGRAPHIC_DATA], [GEOGRAPHIC_DATA]" at bounding box center [483, 318] width 300 height 9
type input "[STREET_ADDRESS]"
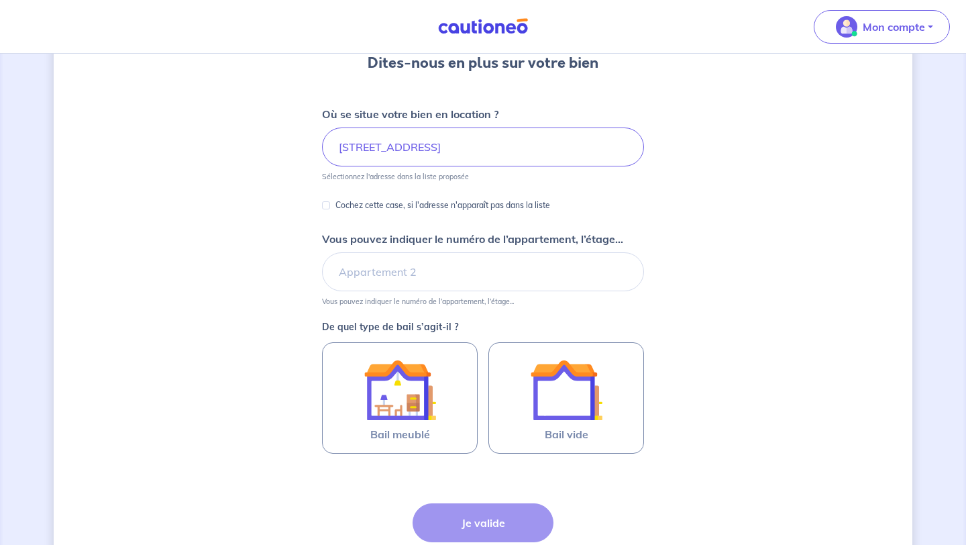
scroll to position [142, 0]
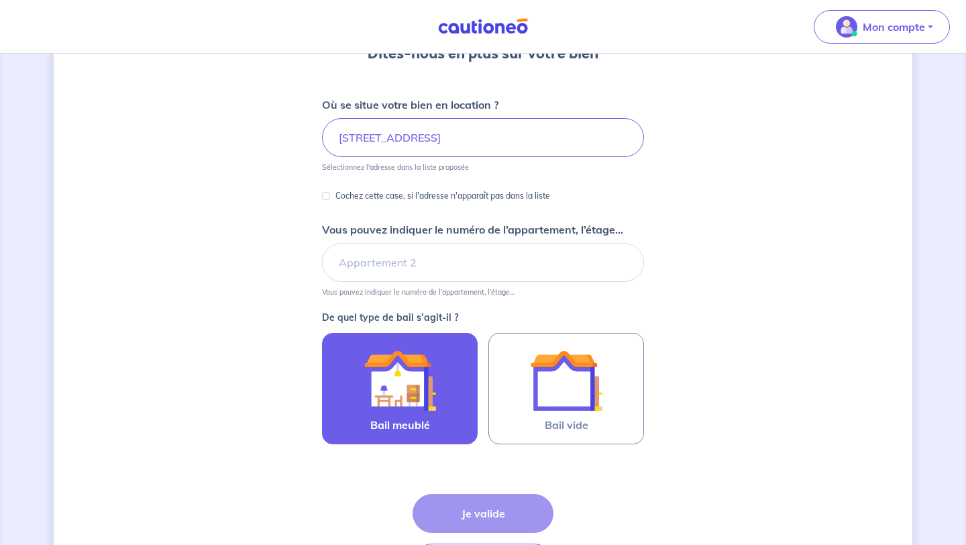
click at [404, 404] on img at bounding box center [399, 380] width 72 height 72
click at [0, 0] on input "Bail meublé" at bounding box center [0, 0] width 0 height 0
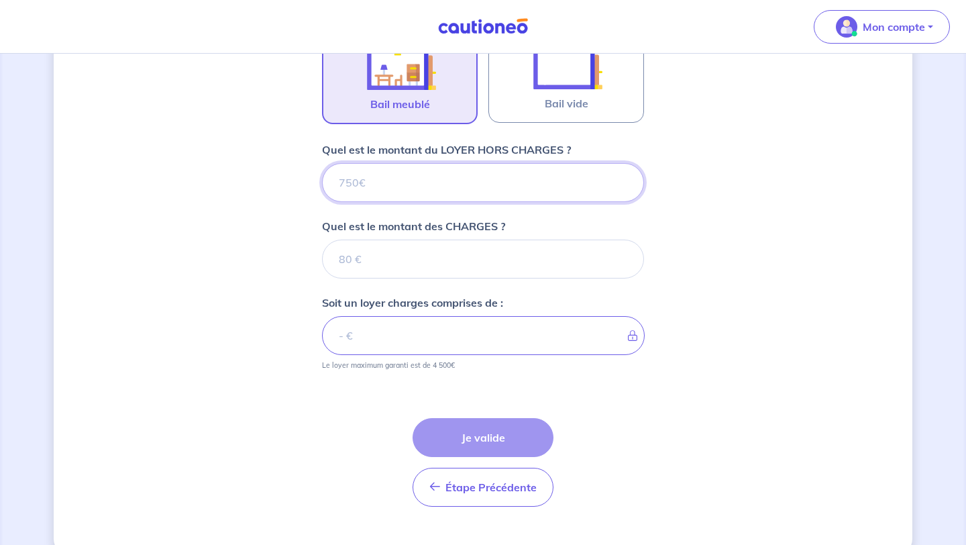
scroll to position [490, 0]
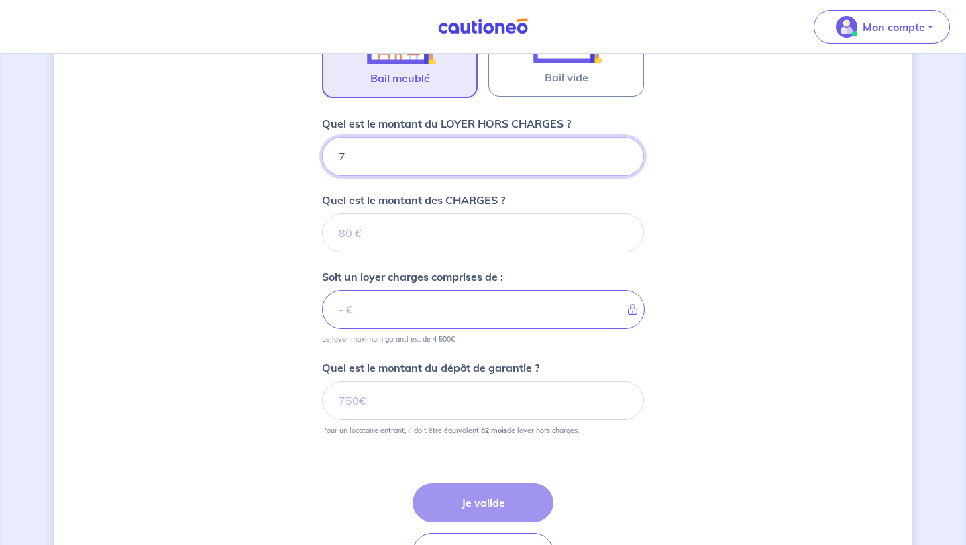
type input "78"
type input "780"
click at [435, 233] on input "Quel est le montant des CHARGES ?" at bounding box center [483, 232] width 322 height 39
type input "60"
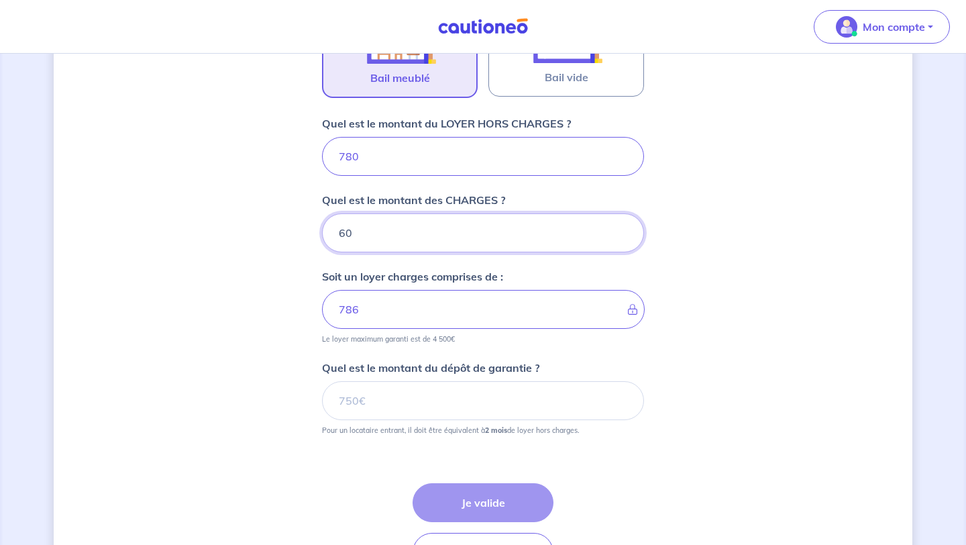
type input "840"
type input "60"
click at [402, 409] on input "Quel est le montant du dépôt de garantie ?" at bounding box center [483, 400] width 322 height 39
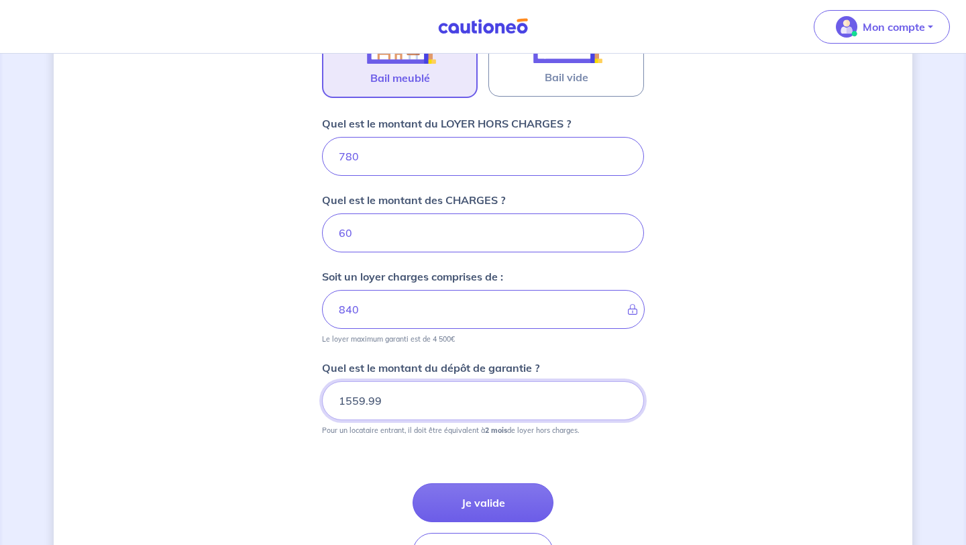
click at [624, 403] on input "1559.99" at bounding box center [483, 400] width 322 height 39
type input "1560"
click at [622, 398] on input "1560" at bounding box center [483, 400] width 322 height 39
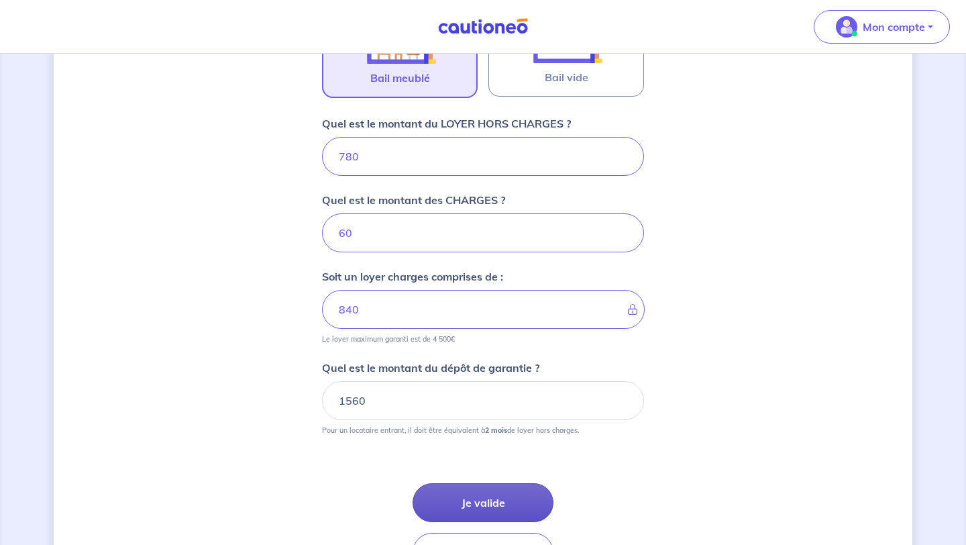
click at [503, 520] on button "Je valide" at bounding box center [482, 502] width 141 height 39
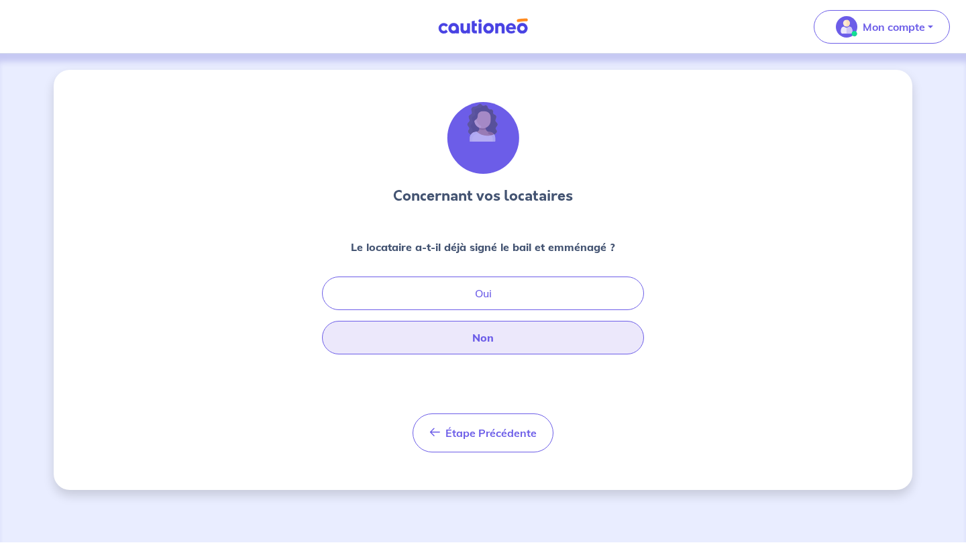
click at [502, 341] on button "Non" at bounding box center [483, 338] width 322 height 34
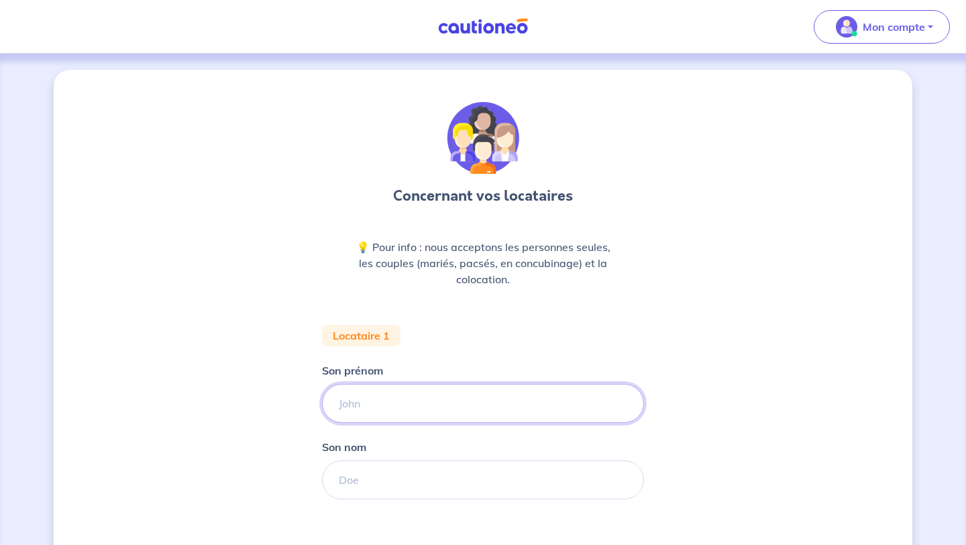
click at [425, 402] on input "Son prénom" at bounding box center [483, 403] width 322 height 39
type input "Chloé"
click at [401, 486] on input "Son nom" at bounding box center [483, 479] width 322 height 39
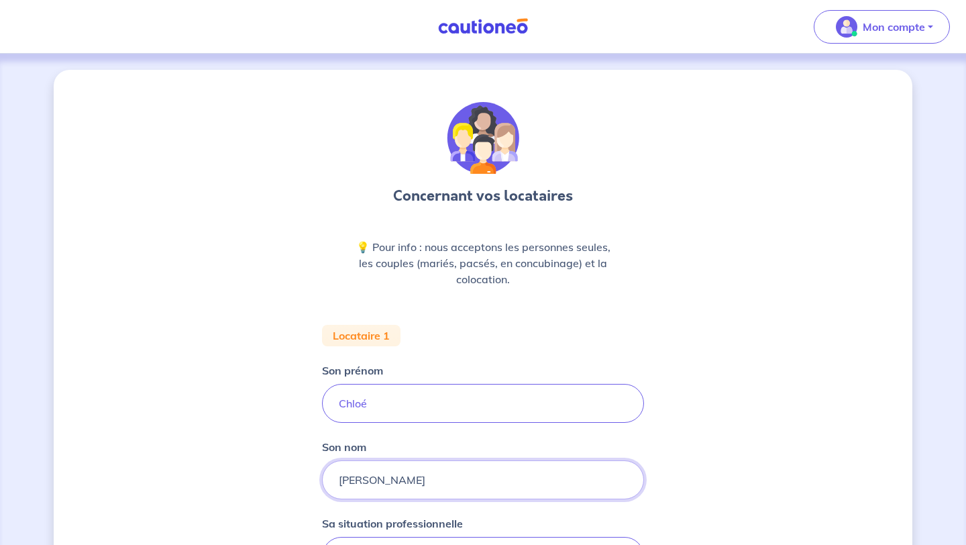
type input "Moreau"
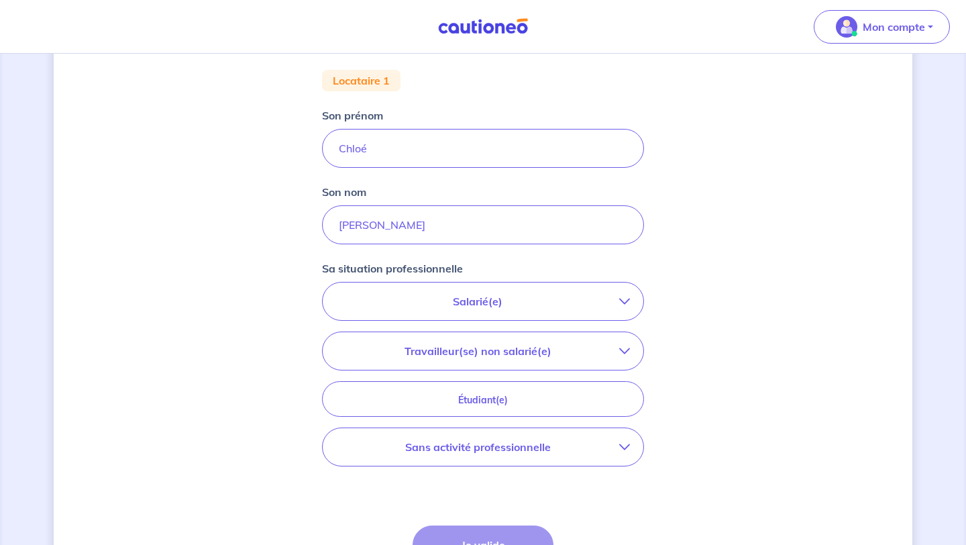
scroll to position [258, 0]
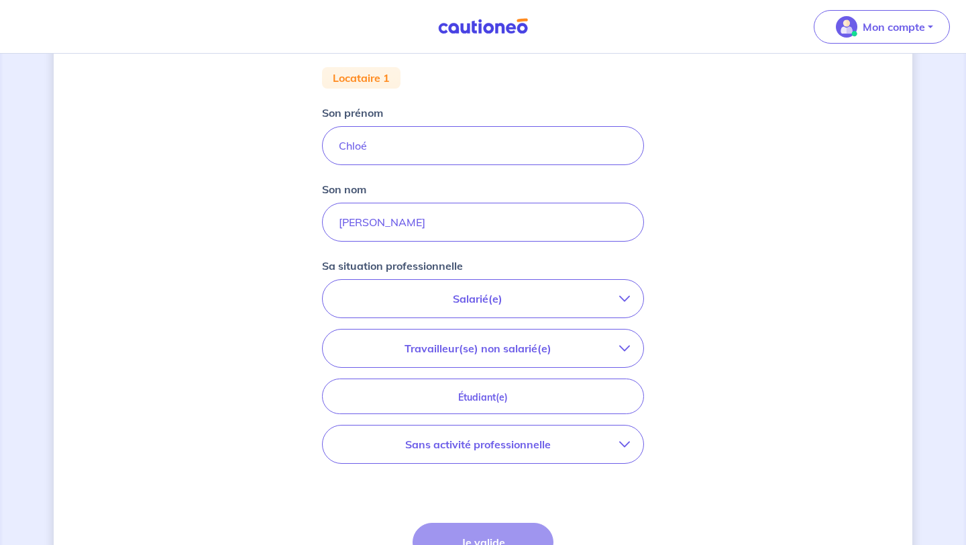
click at [621, 345] on icon "button" at bounding box center [624, 348] width 11 height 11
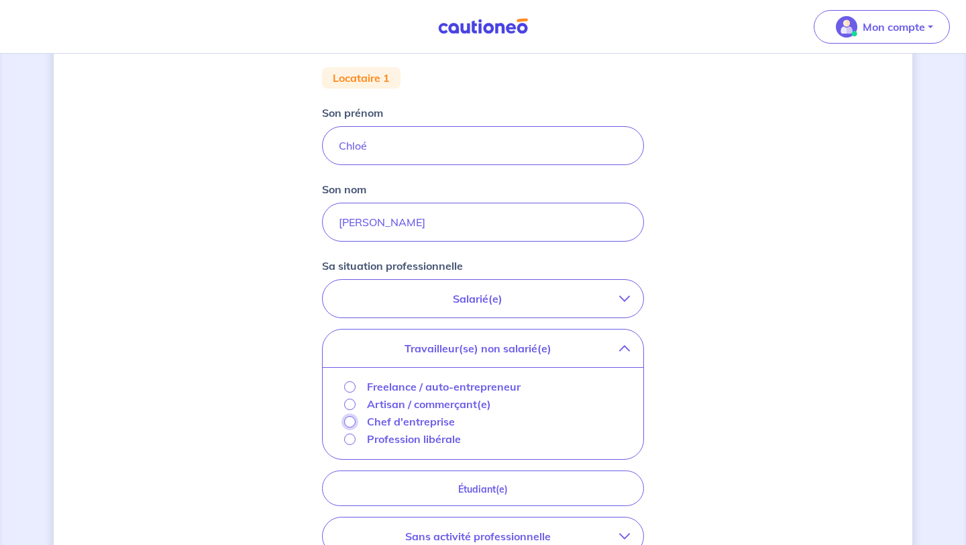
click at [353, 422] on input "Chef d'entreprise" at bounding box center [349, 421] width 11 height 11
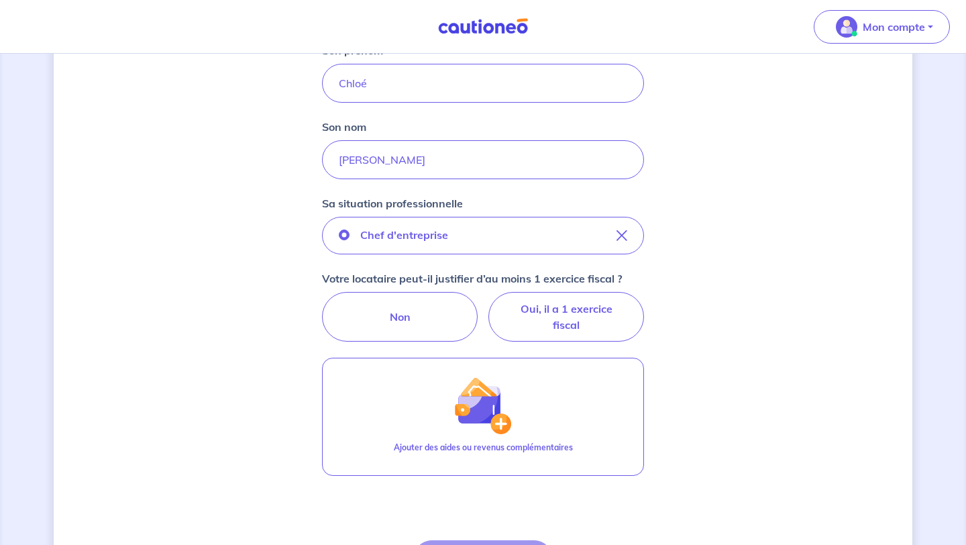
scroll to position [321, 0]
click at [562, 325] on label "Oui, il a 1 exercice fiscal" at bounding box center [566, 316] width 156 height 50
click at [488, 300] on input "Oui, il a 1 exercice fiscal" at bounding box center [483, 295] width 9 height 9
radio input "true"
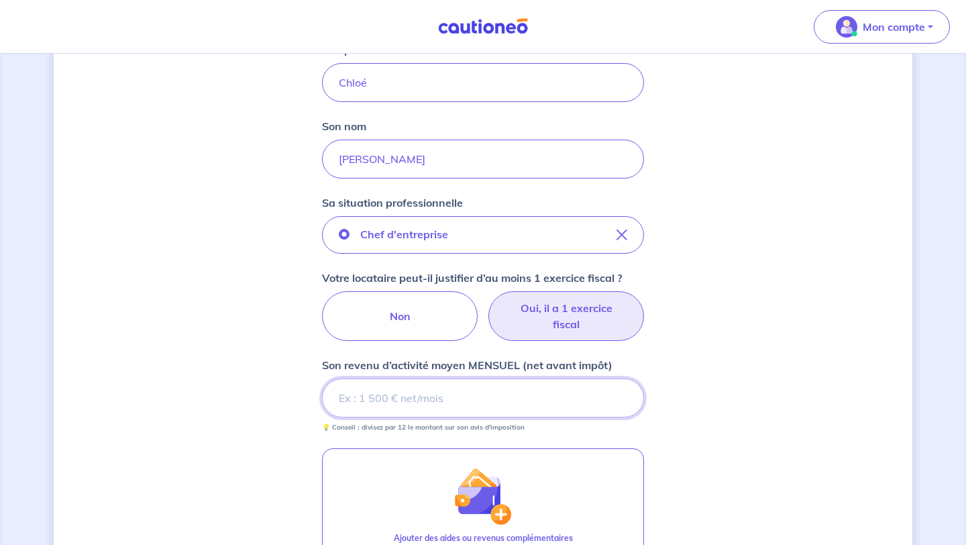
click at [477, 400] on input "Son revenu d’activité moyen MENSUEL (net avant impôt)" at bounding box center [483, 397] width 322 height 39
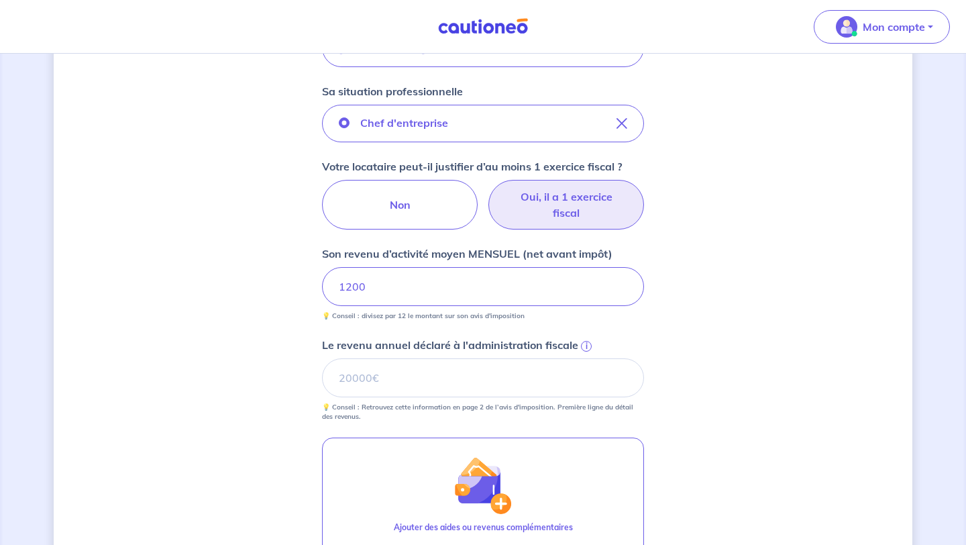
scroll to position [420, 0]
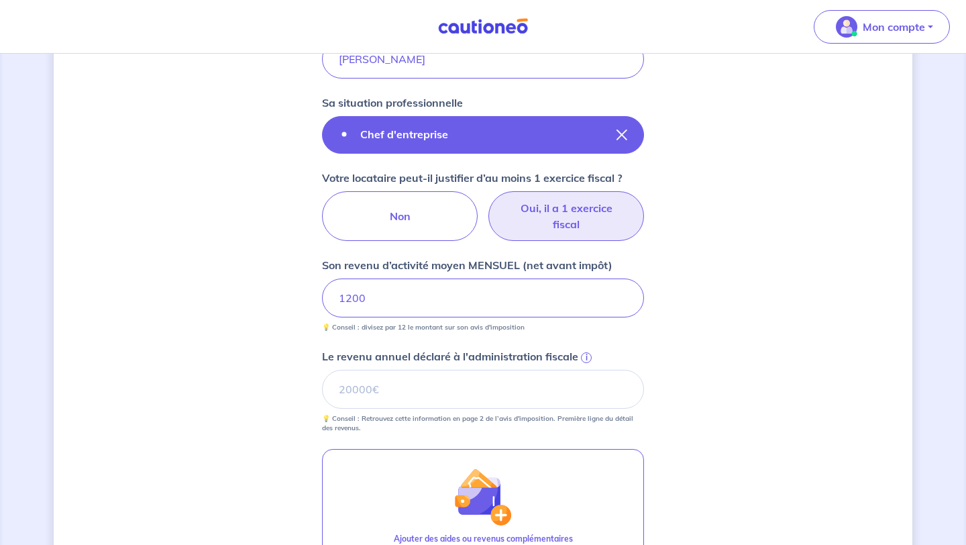
click at [625, 133] on icon "button" at bounding box center [621, 134] width 11 height 11
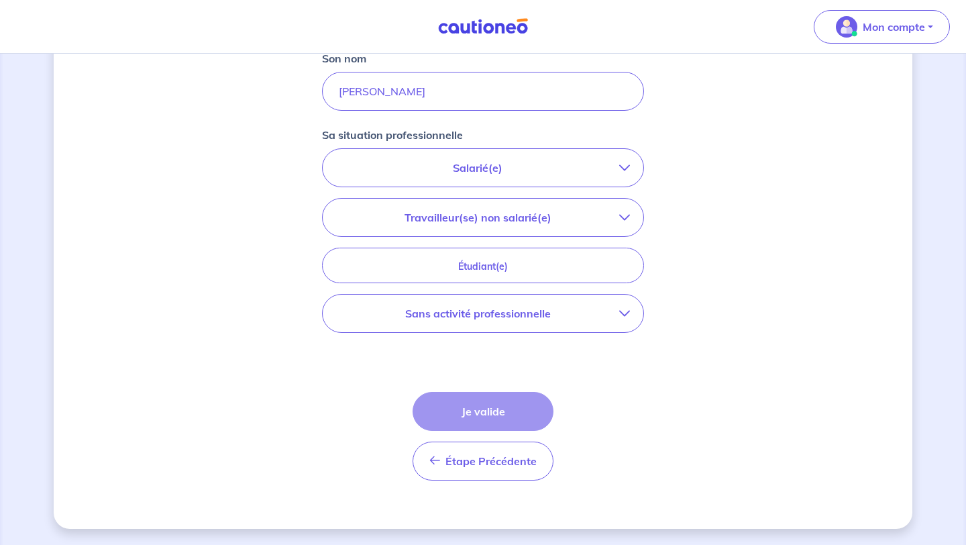
scroll to position [388, 0]
click at [595, 168] on p "Salarié(e)" at bounding box center [477, 168] width 283 height 16
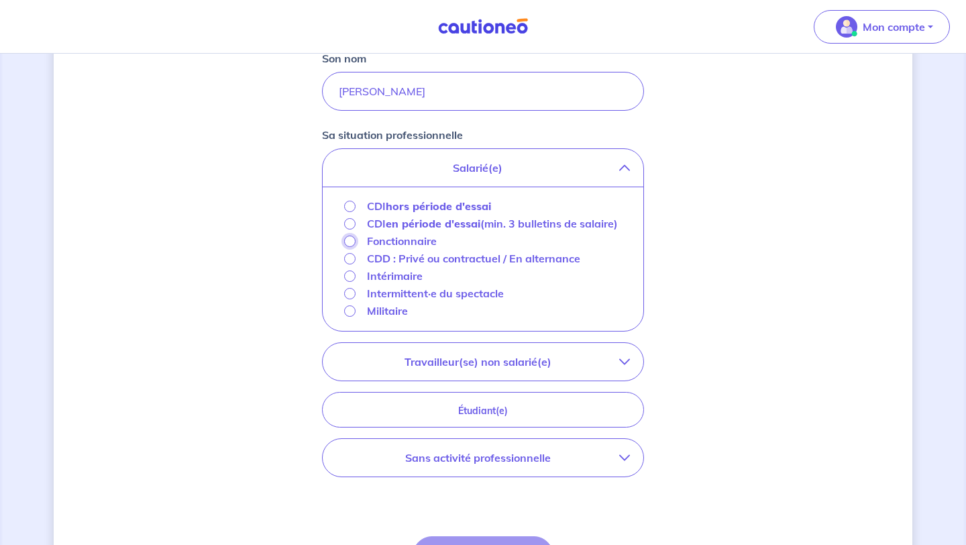
click at [349, 247] on input "Fonctionnaire" at bounding box center [349, 240] width 11 height 11
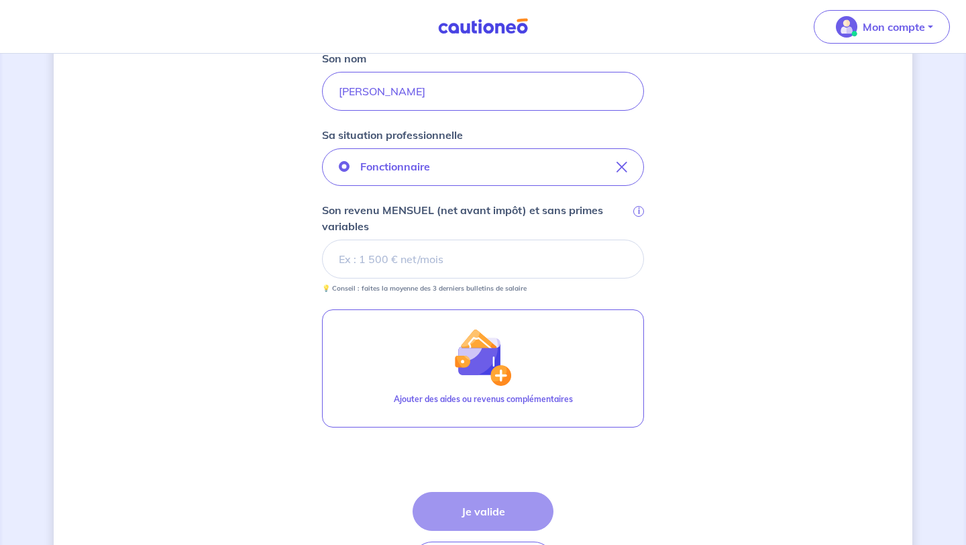
click at [365, 259] on input "Son revenu MENSUEL (net avant impôt) et sans primes variables i" at bounding box center [483, 258] width 322 height 39
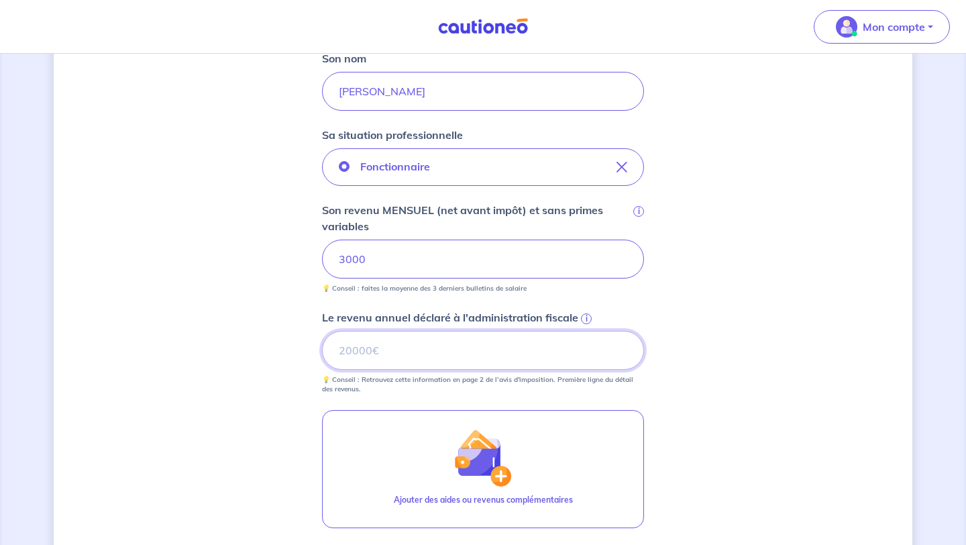
click at [355, 343] on input "Le revenu annuel déclaré à l'administration fiscale i" at bounding box center [483, 350] width 322 height 39
type input "36000"
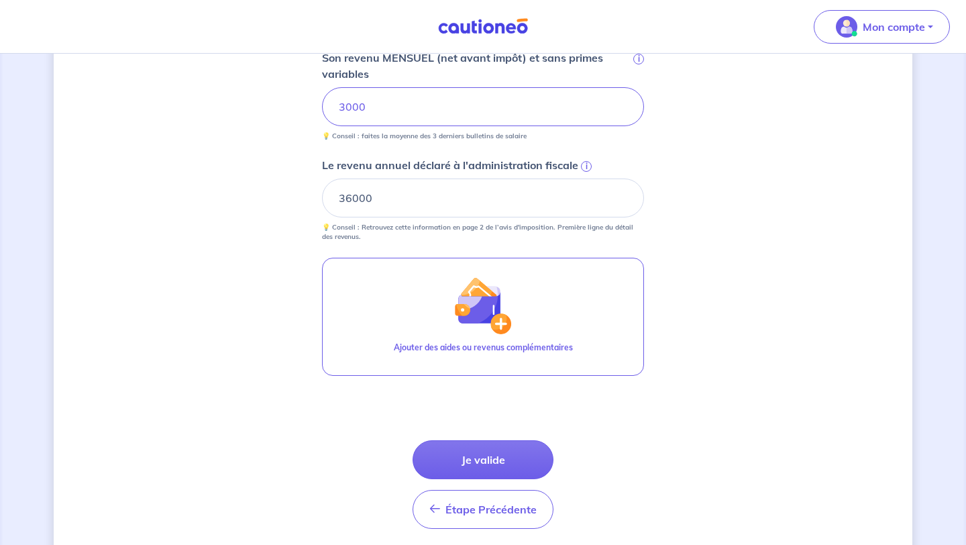
scroll to position [542, 0]
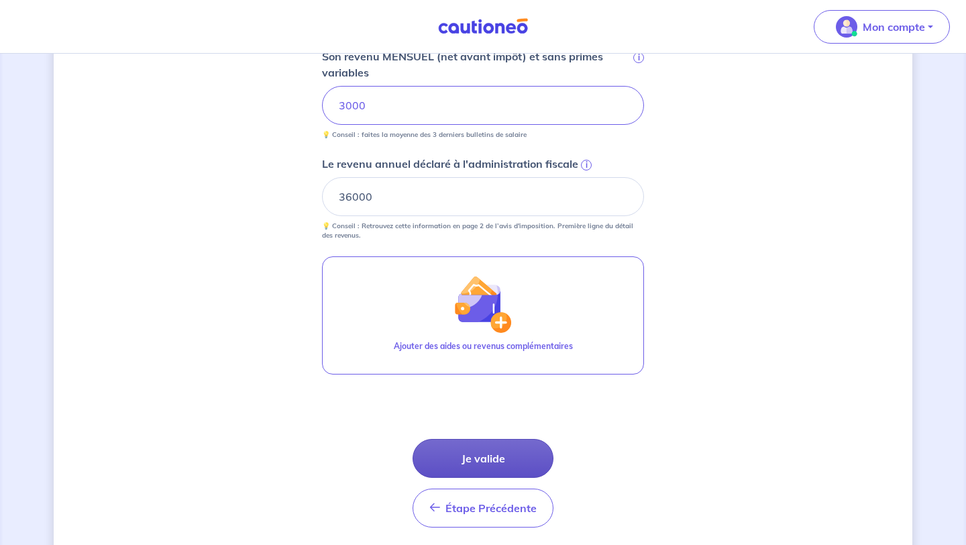
click at [459, 457] on button "Je valide" at bounding box center [482, 458] width 141 height 39
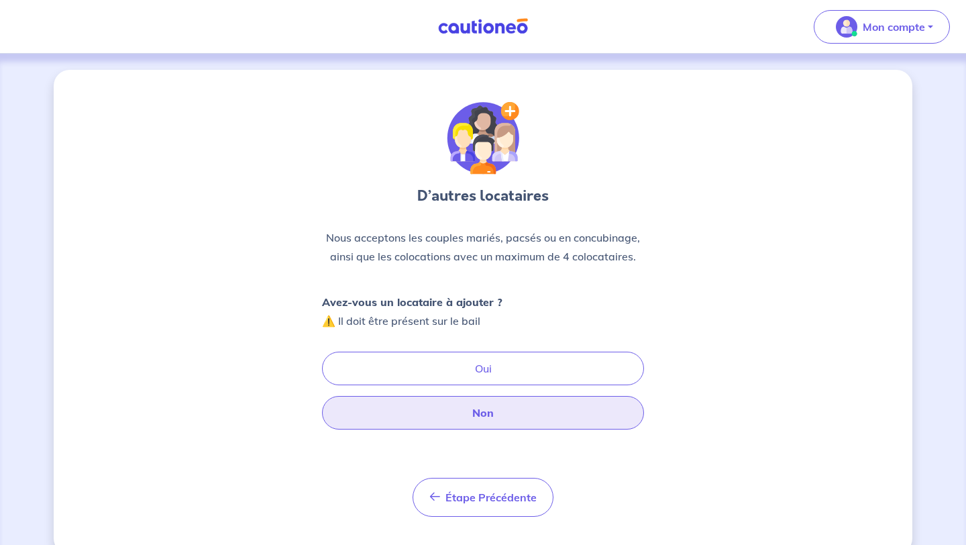
click at [508, 418] on button "Non" at bounding box center [483, 413] width 322 height 34
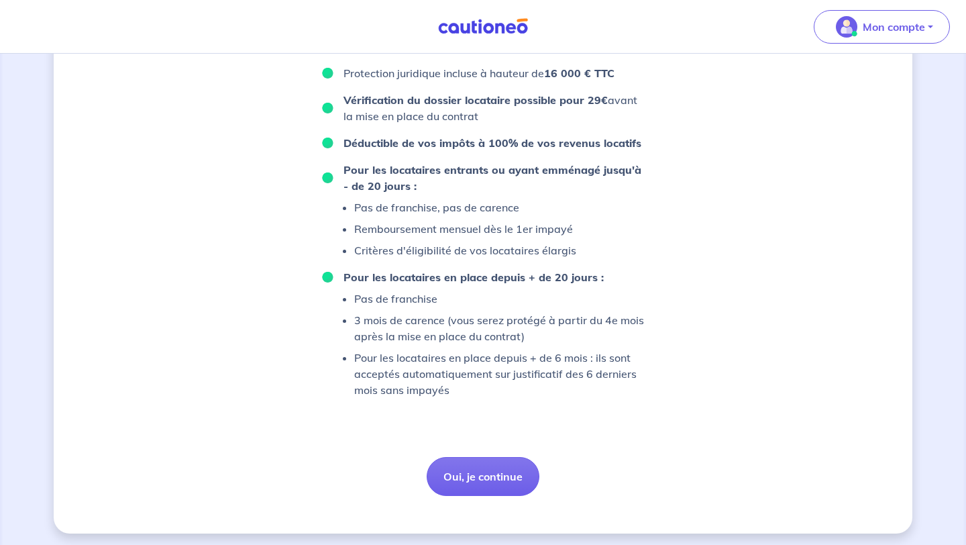
scroll to position [860, 0]
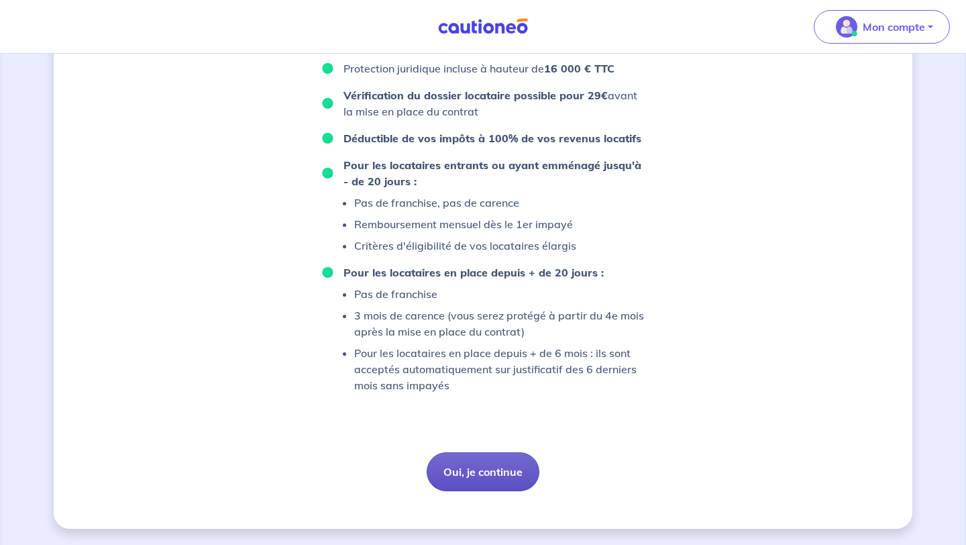
click at [461, 471] on button "Oui, je continue" at bounding box center [482, 471] width 113 height 39
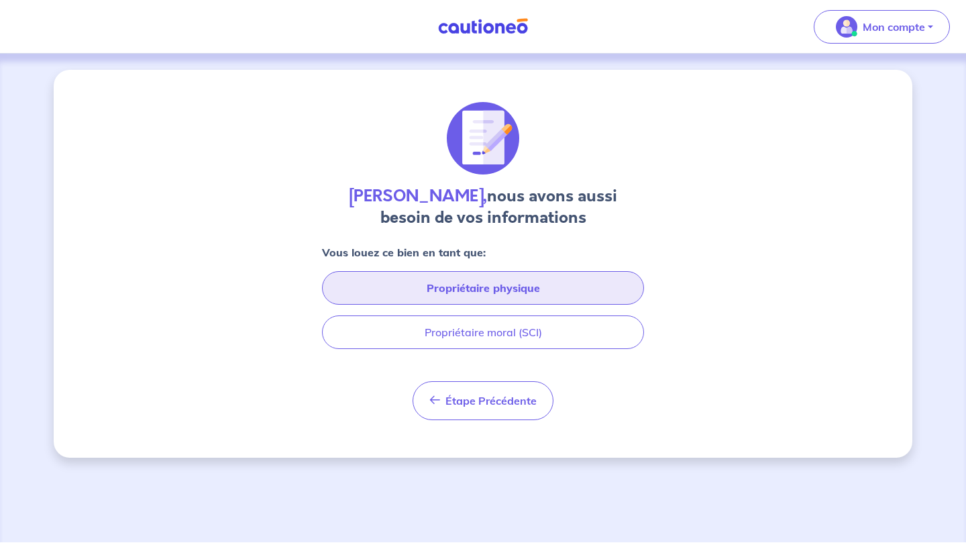
click at [482, 291] on button "Propriétaire physique" at bounding box center [483, 288] width 322 height 34
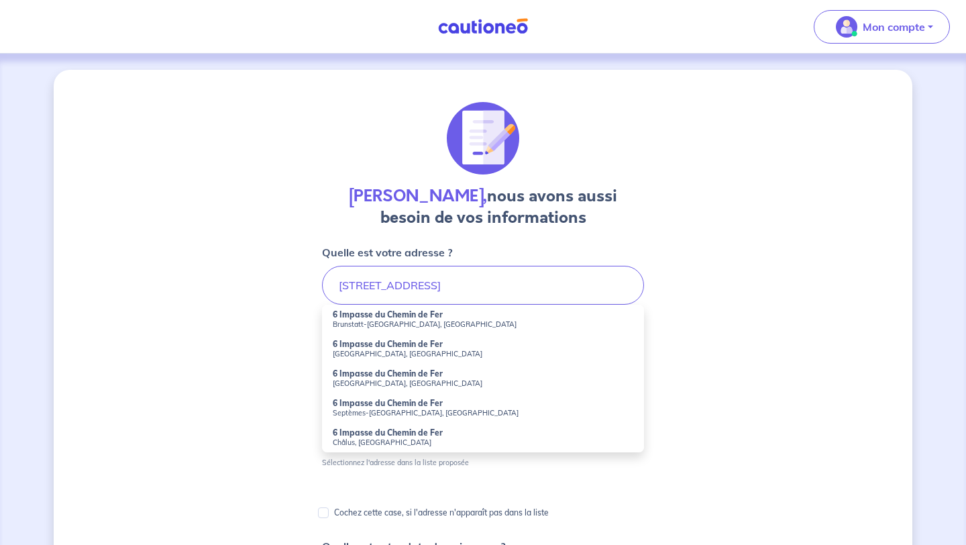
click at [397, 378] on small "Naujac-sur-Mer, France" at bounding box center [483, 382] width 300 height 9
type input "6 Impasse du Chemin de Fer, Naujac-sur-Mer, France"
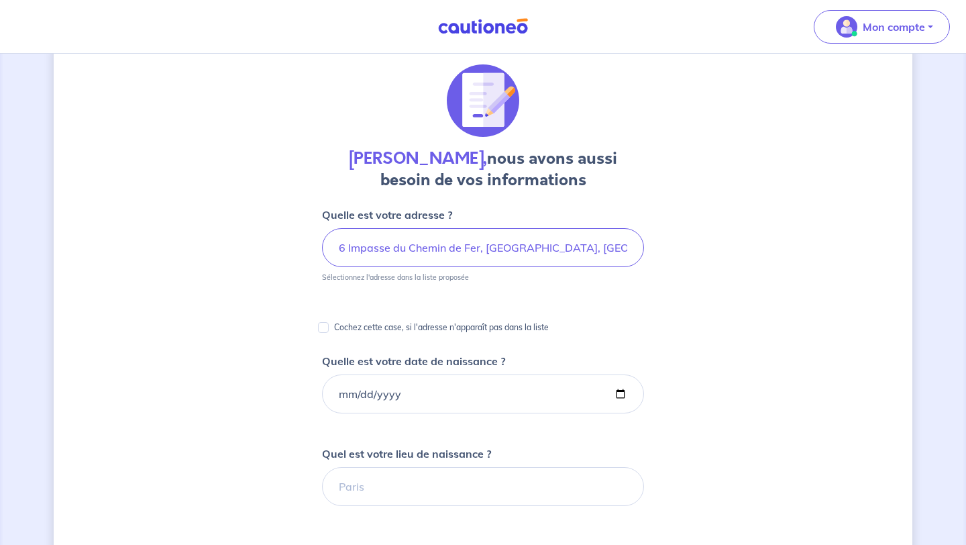
scroll to position [57, 0]
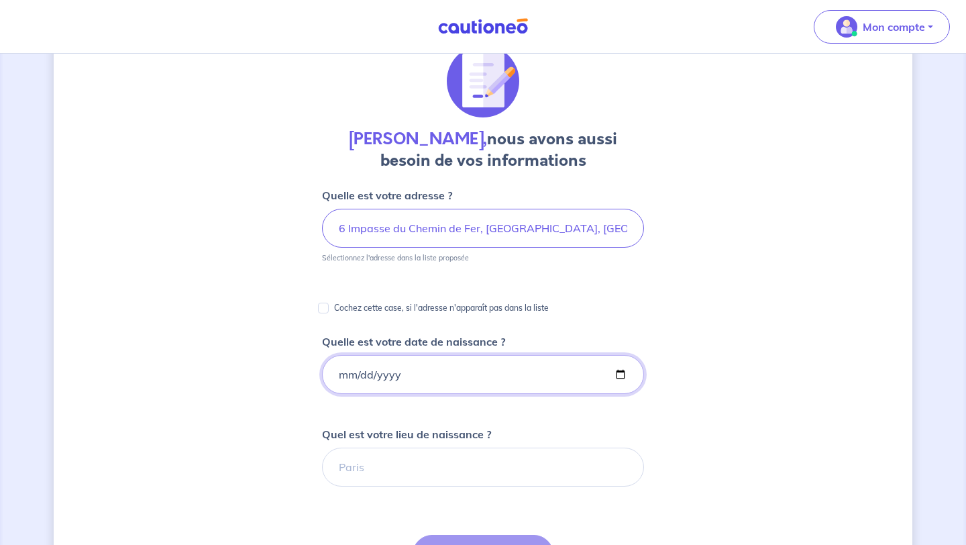
click at [397, 378] on input "Quelle est votre date de naissance ?" at bounding box center [483, 374] width 322 height 39
type input "1992-11-16"
click at [388, 470] on input "Quel est votre lieu de naissance ?" at bounding box center [483, 466] width 322 height 39
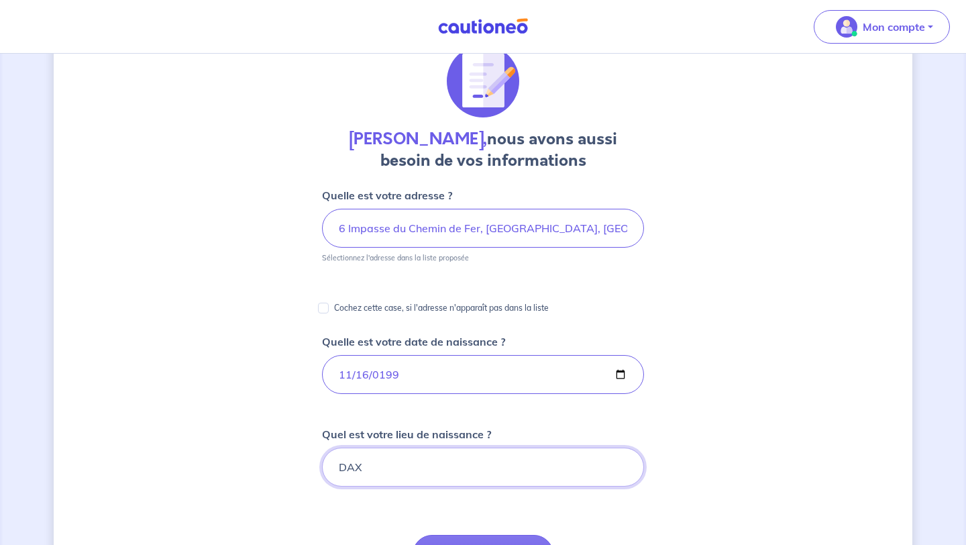
type input "DAX"
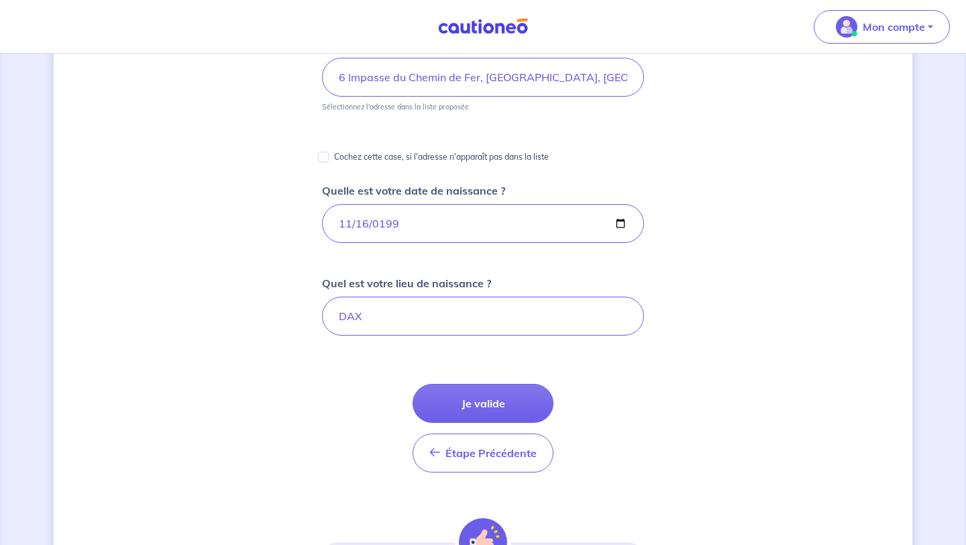
scroll to position [223, 0]
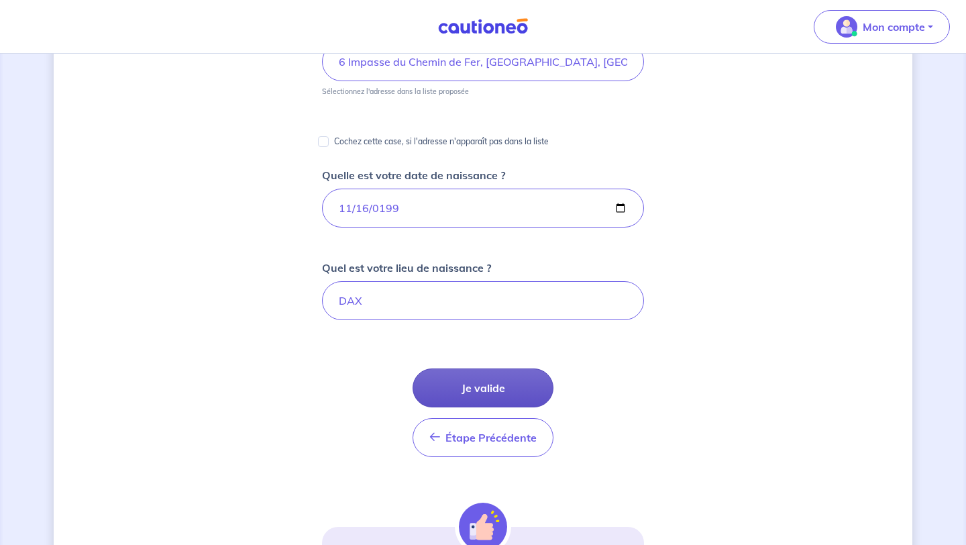
click at [522, 382] on button "Je valide" at bounding box center [482, 387] width 141 height 39
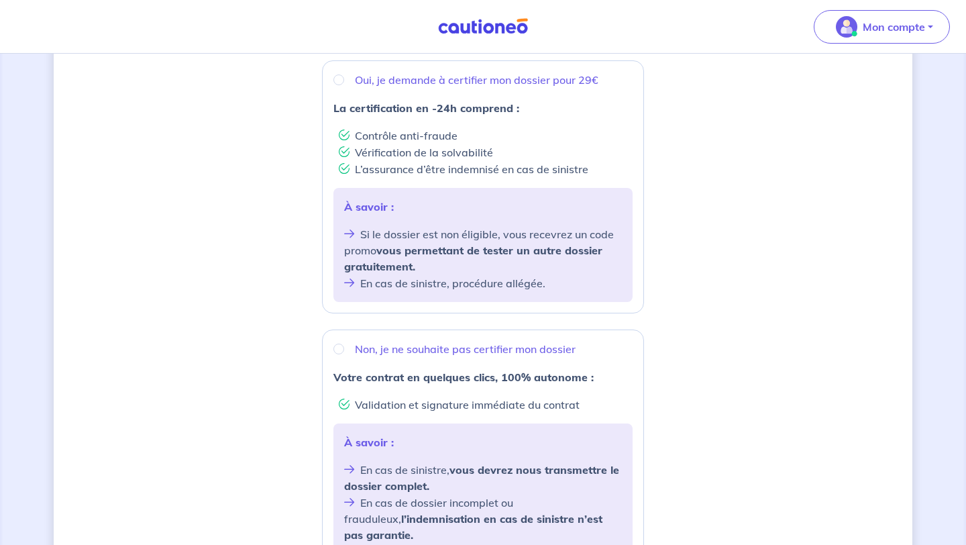
scroll to position [255, 0]
click at [341, 347] on input "Non, je ne souhaite pas certifier mon dossier" at bounding box center [338, 346] width 11 height 11
radio input "true"
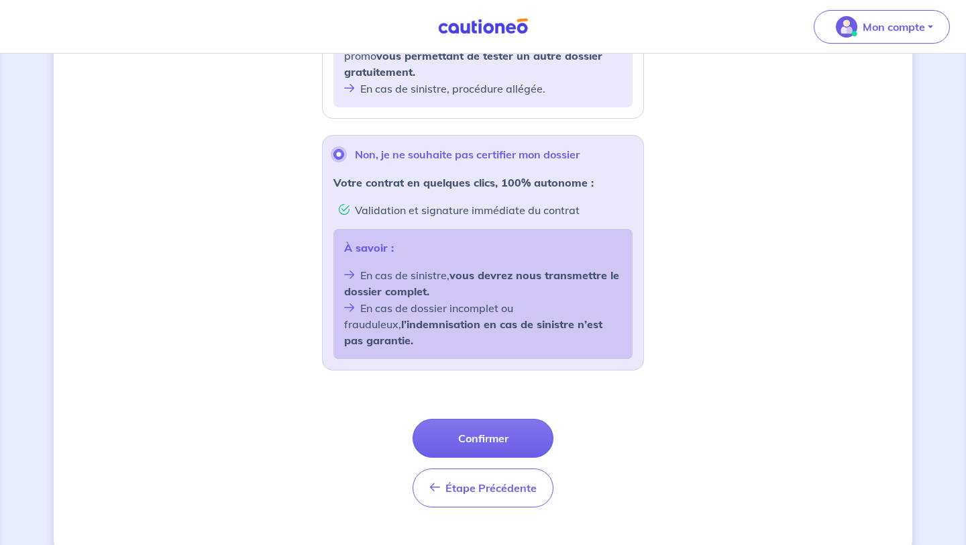
scroll to position [459, 0]
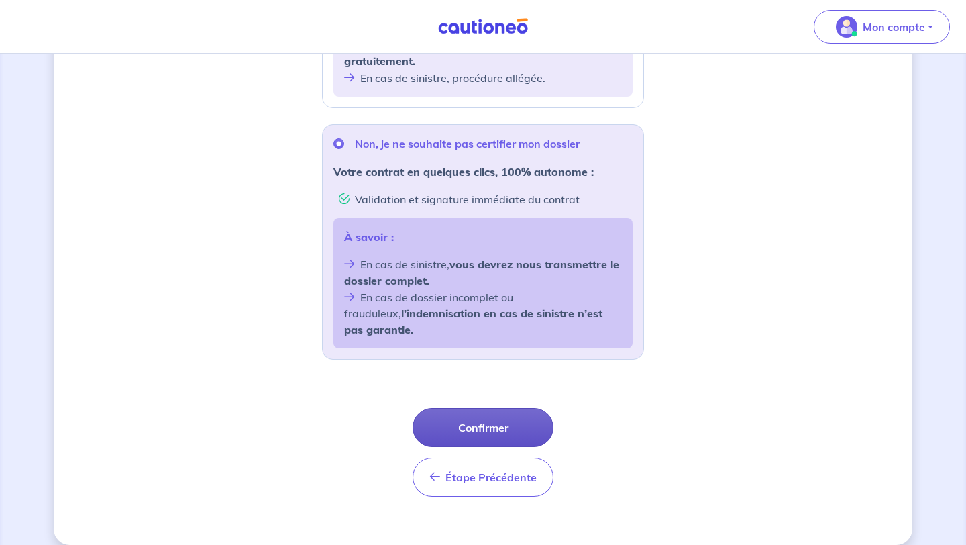
click at [504, 410] on button "Confirmer" at bounding box center [482, 427] width 141 height 39
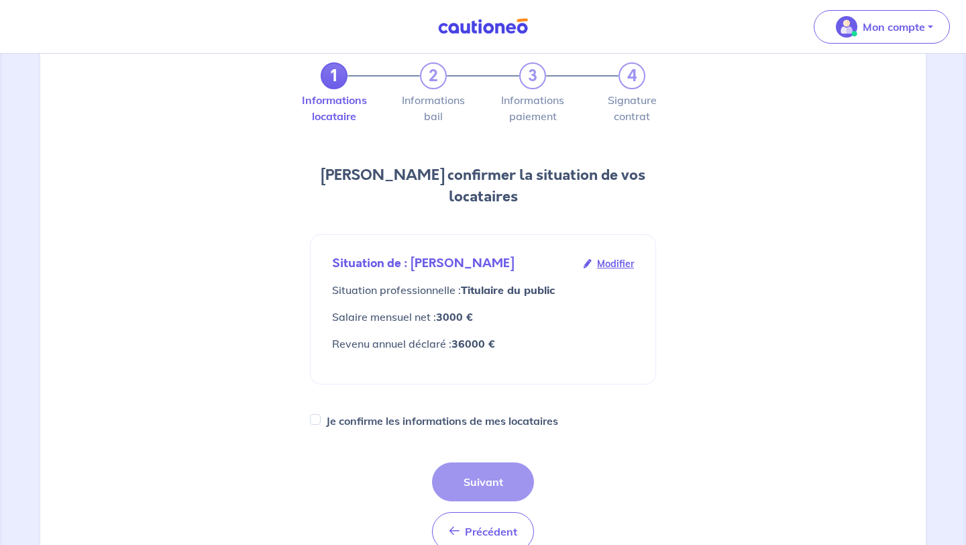
scroll to position [57, 0]
click at [607, 255] on span "Modifier" at bounding box center [615, 262] width 37 height 15
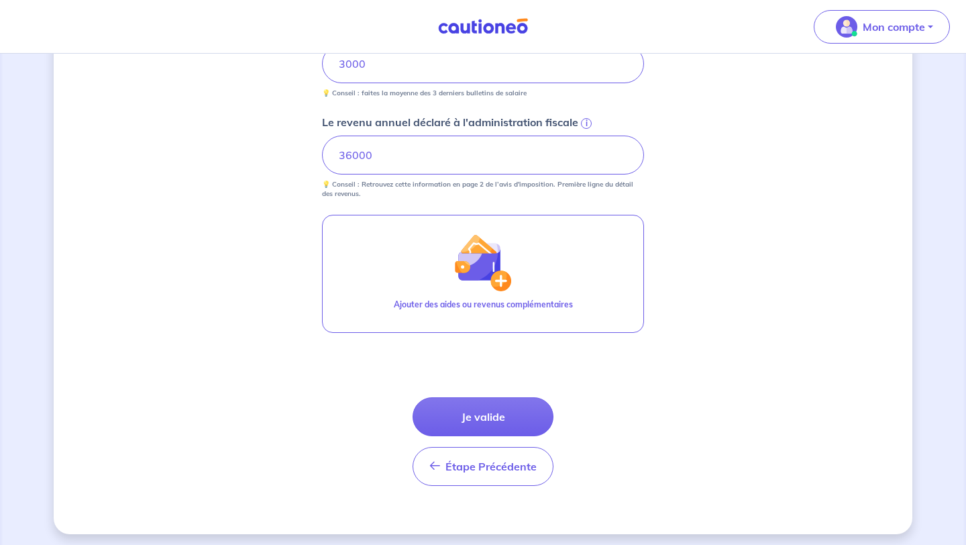
scroll to position [581, 0]
